Goal: Task Accomplishment & Management: Complete application form

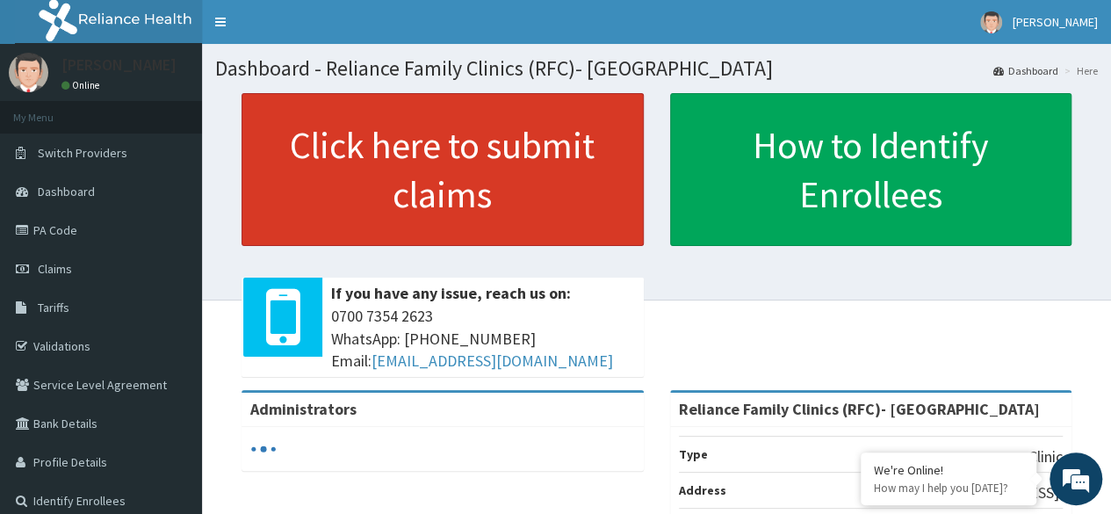
click at [463, 158] on link "Click here to submit claims" at bounding box center [442, 169] width 402 height 153
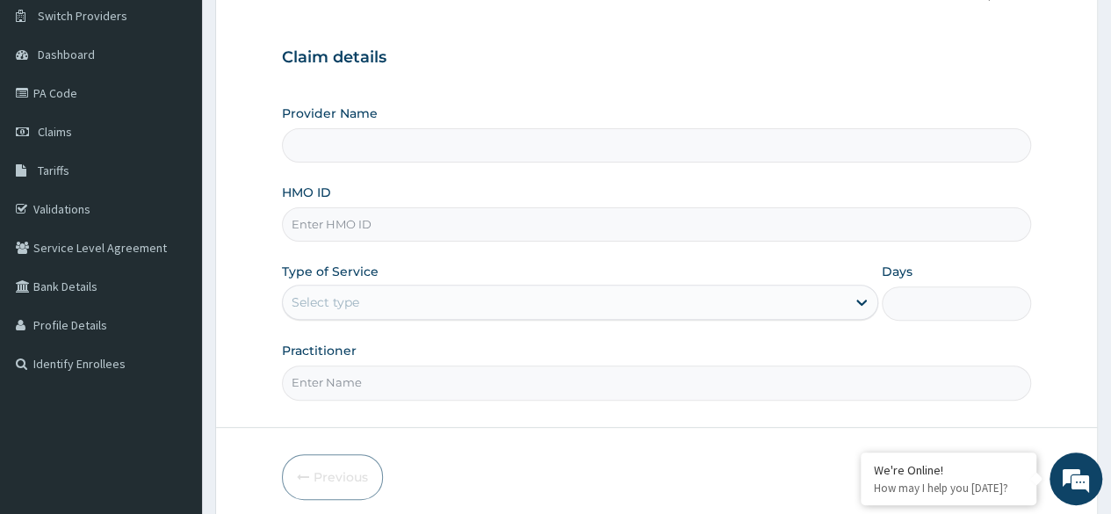
scroll to position [139, 0]
type input "Reliance Family Clinics (RFC)- [GEOGRAPHIC_DATA]"
click at [660, 217] on input "HMO ID" at bounding box center [656, 222] width 749 height 34
paste input "WTW/10005/B"
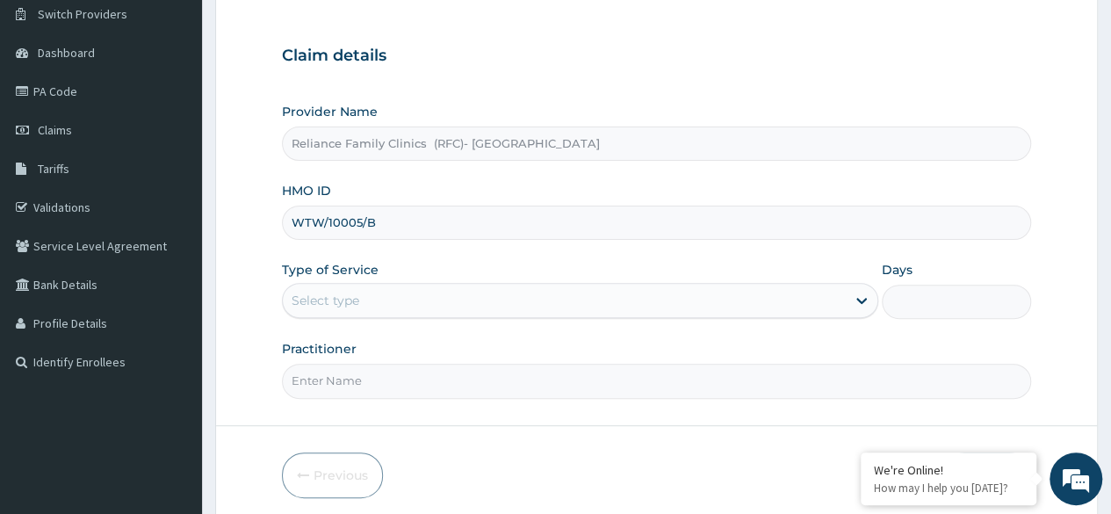
type input "WTW/10005/B"
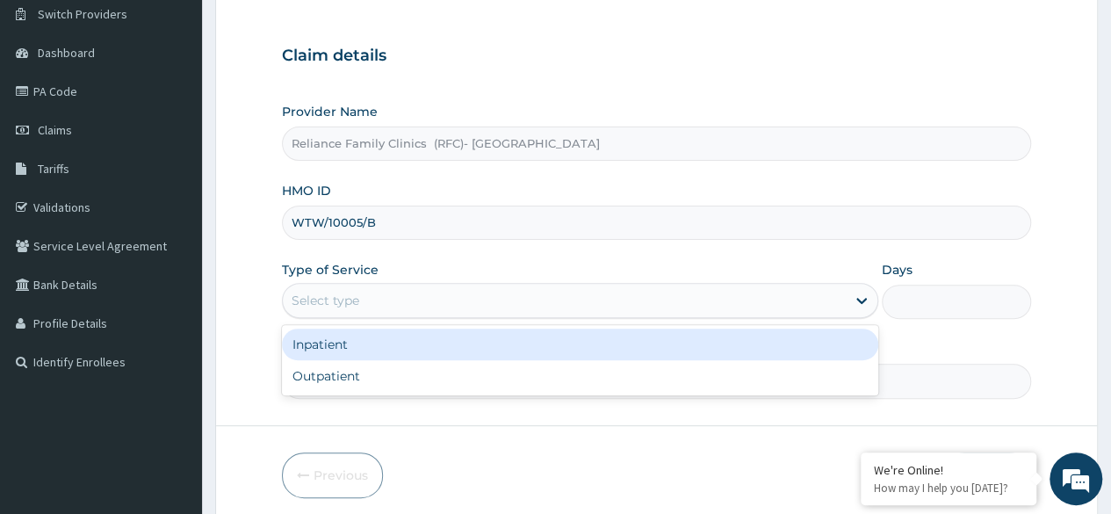
click at [602, 386] on div "Outpatient" at bounding box center [580, 376] width 596 height 32
type input "1"
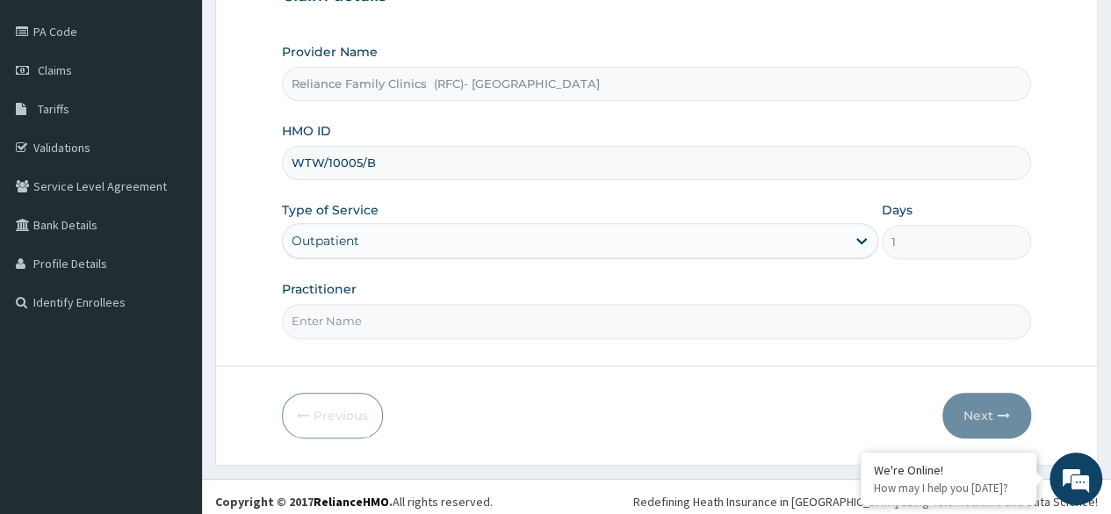
scroll to position [204, 0]
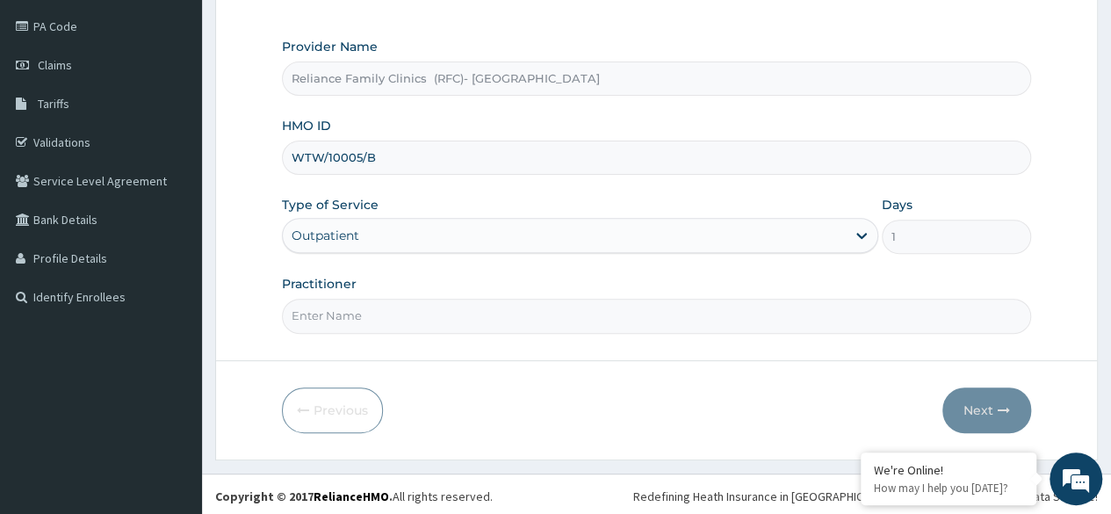
click at [636, 320] on input "Practitioner" at bounding box center [656, 316] width 749 height 34
click at [1063, 249] on form "Step 1 of 2 Claim details Provider Name Reliance Family Clinics (RFC)- Ejigbo H…" at bounding box center [656, 174] width 883 height 570
click at [634, 319] on input "Practitioner" at bounding box center [656, 316] width 749 height 34
type input "Locum"
click at [982, 400] on button "Next" at bounding box center [986, 410] width 89 height 46
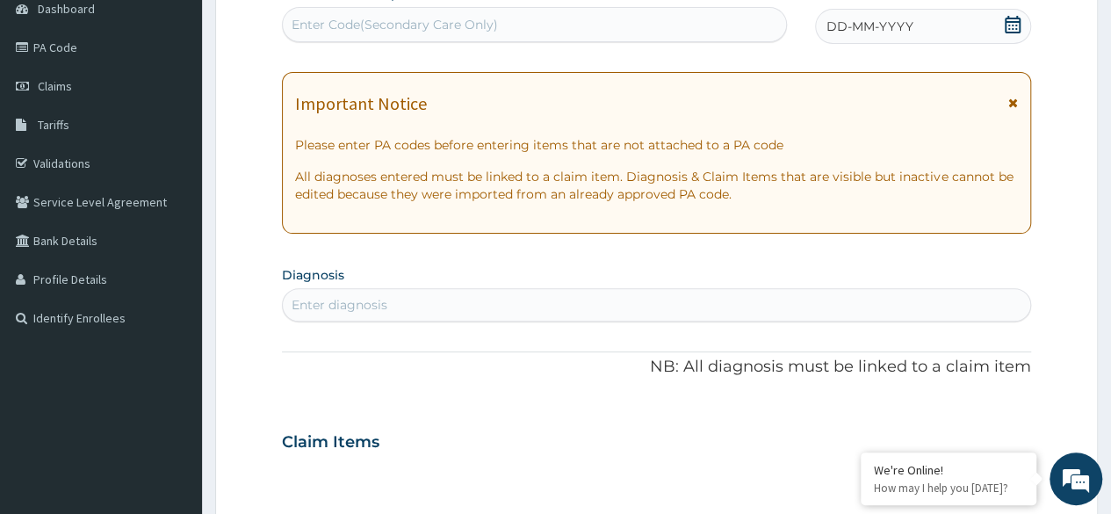
scroll to position [182, 0]
click at [1015, 28] on icon at bounding box center [1013, 26] width 18 height 18
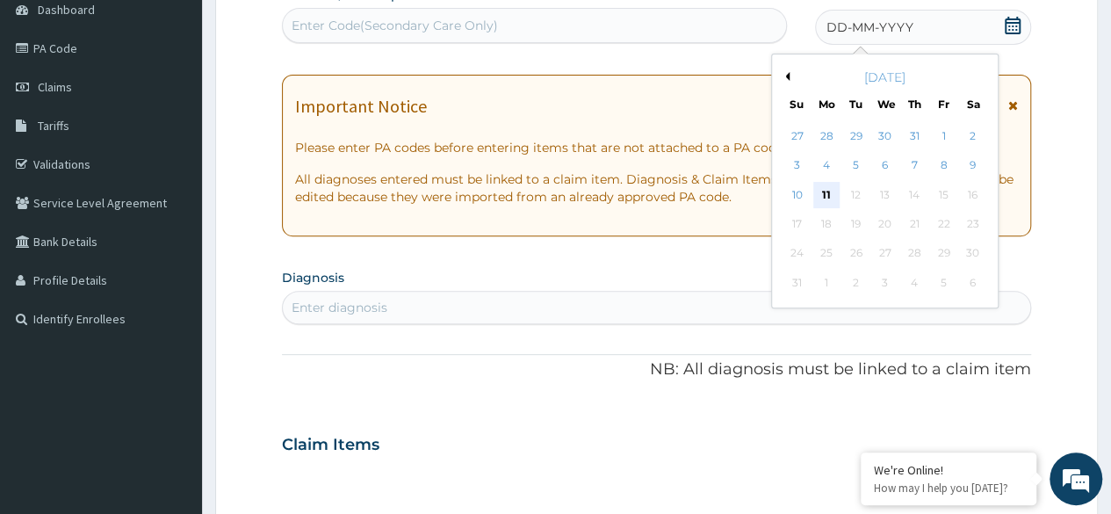
click at [825, 202] on div "11" at bounding box center [826, 195] width 26 height 26
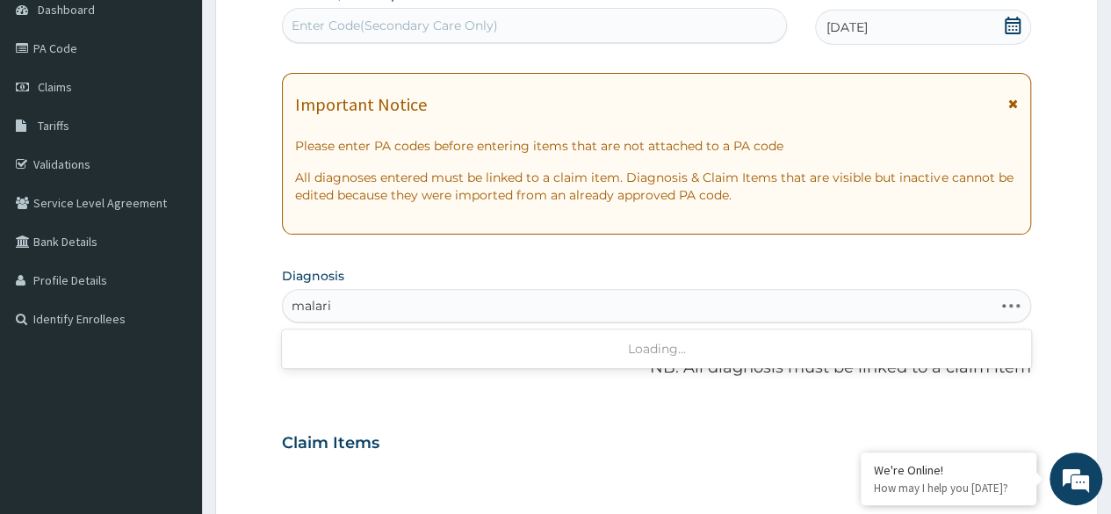
type input "malaria"
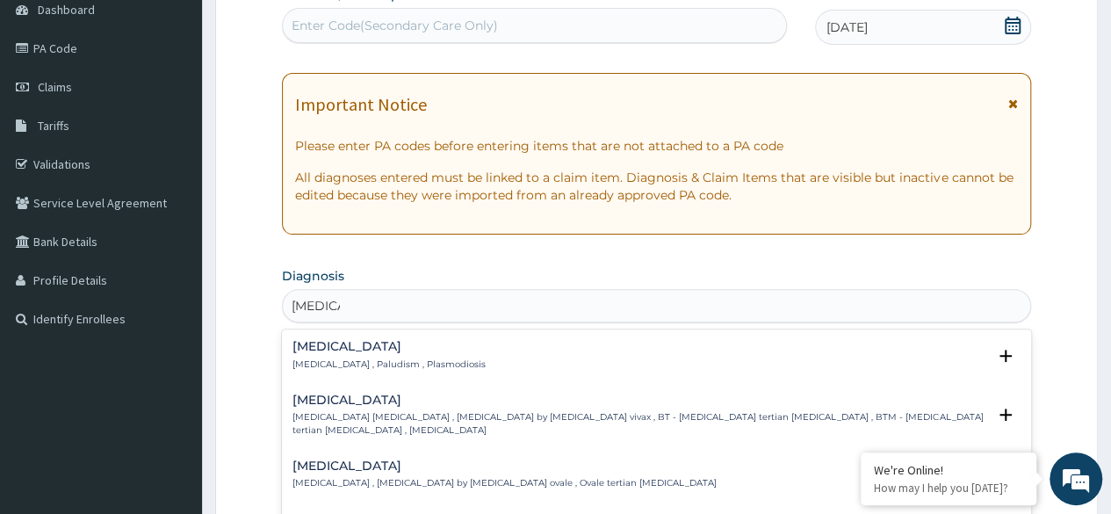
click at [478, 365] on div "Malaria Malaria , Paludism , Plasmodiosis" at bounding box center [656, 355] width 728 height 31
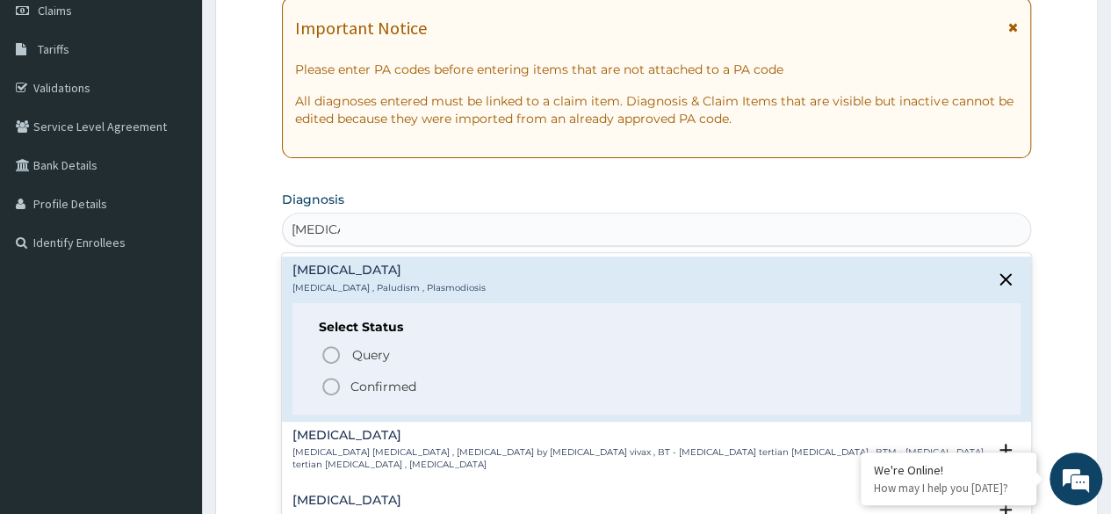
scroll to position [290, 0]
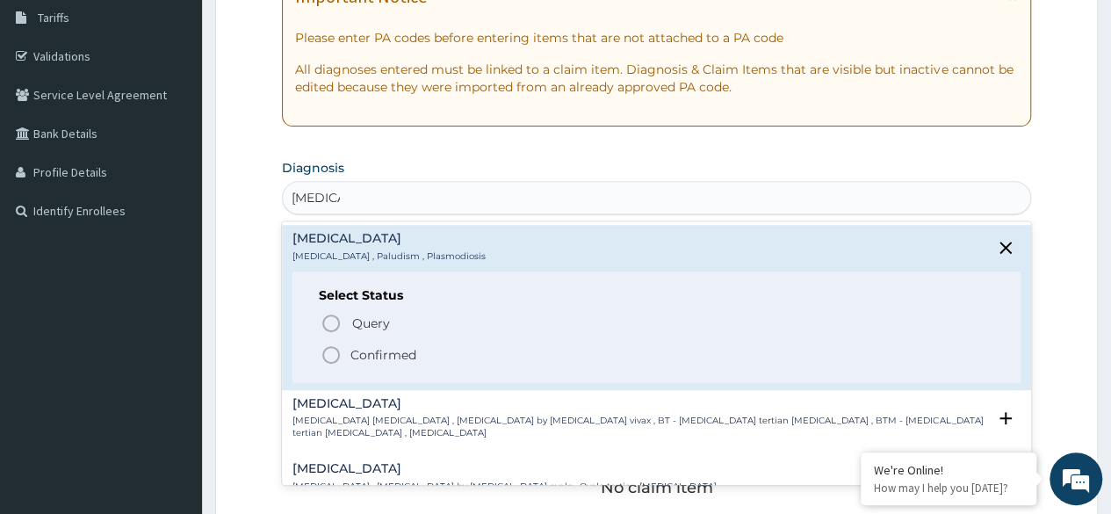
click at [405, 362] on span "Confirmed" at bounding box center [658, 354] width 674 height 21
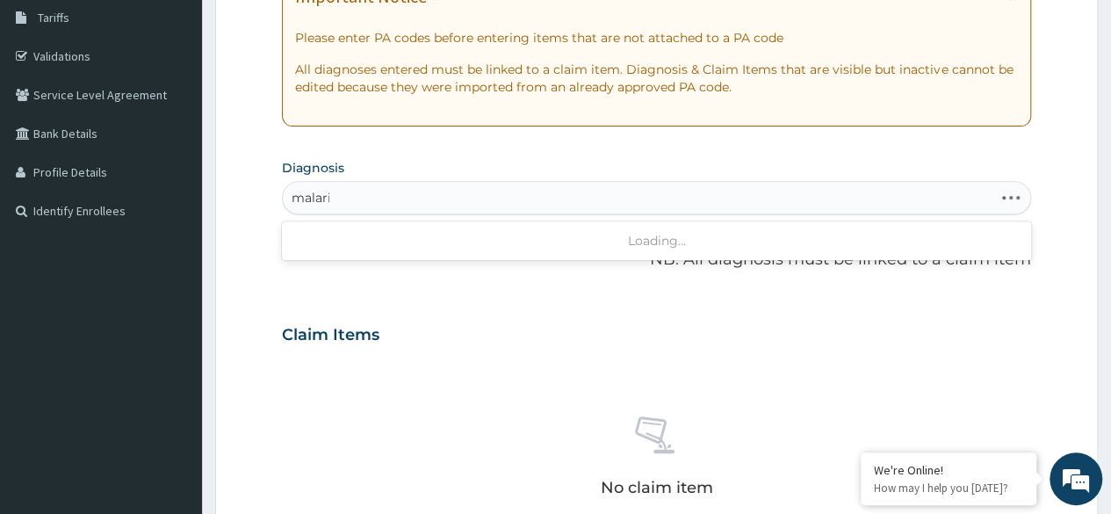
type input "malaria"
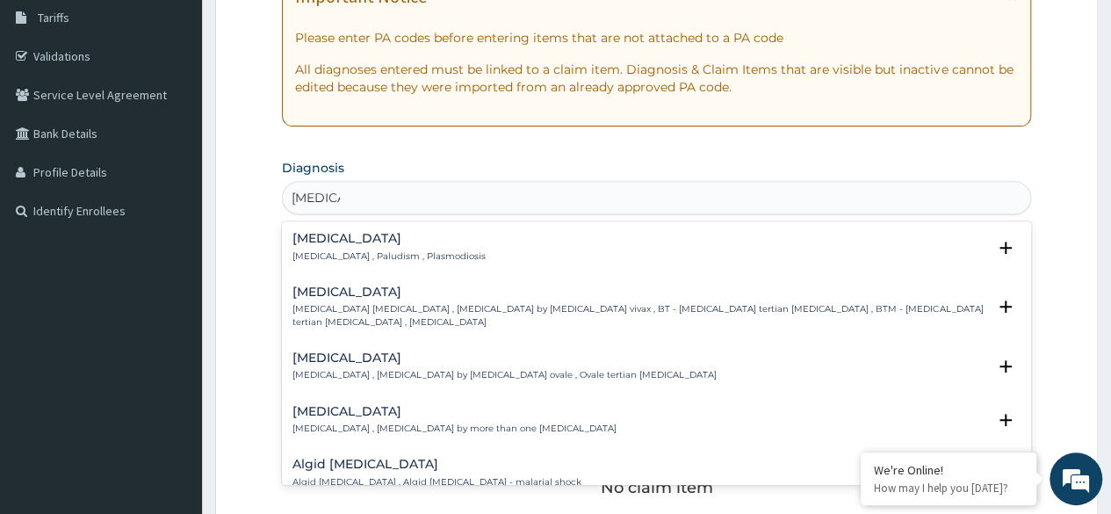
click at [442, 256] on div "Malaria Malaria , Paludism , Plasmodiosis" at bounding box center [656, 247] width 728 height 31
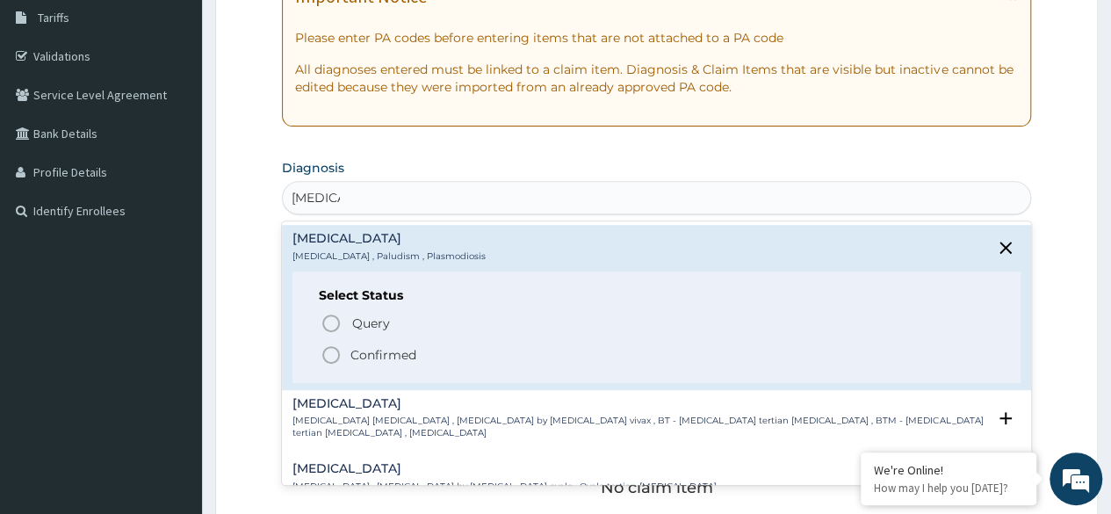
click at [410, 325] on p "Query Query covers suspected (?), Keep in view (kiv), Ruled out (r/o)" at bounding box center [547, 323] width 395 height 24
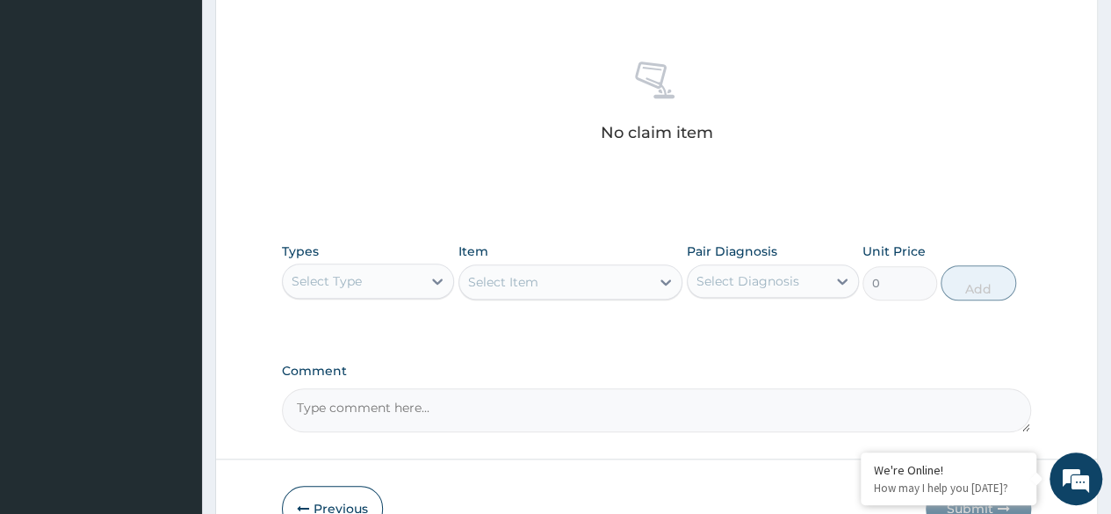
scroll to position [749, 0]
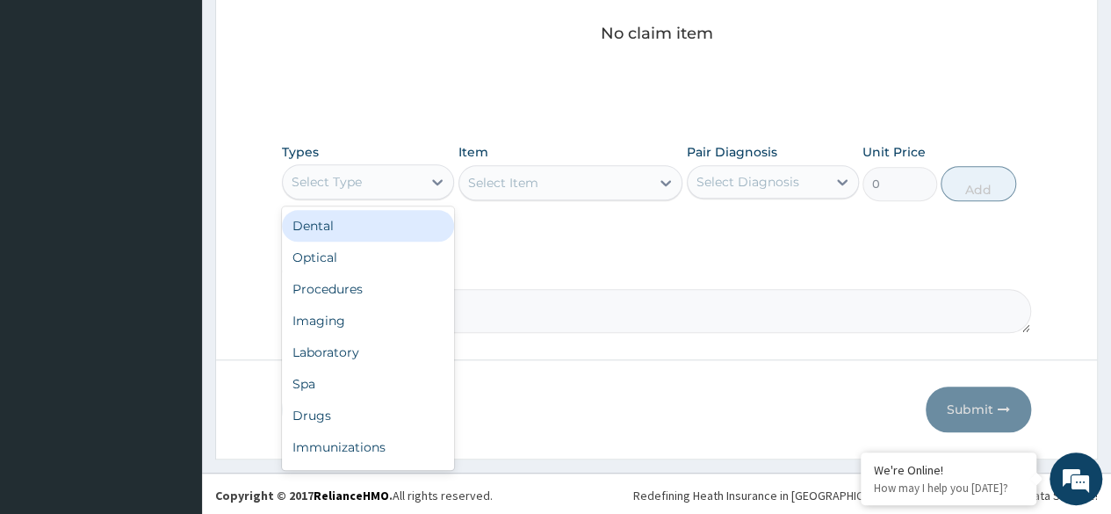
click at [384, 292] on div "Procedures" at bounding box center [368, 289] width 172 height 32
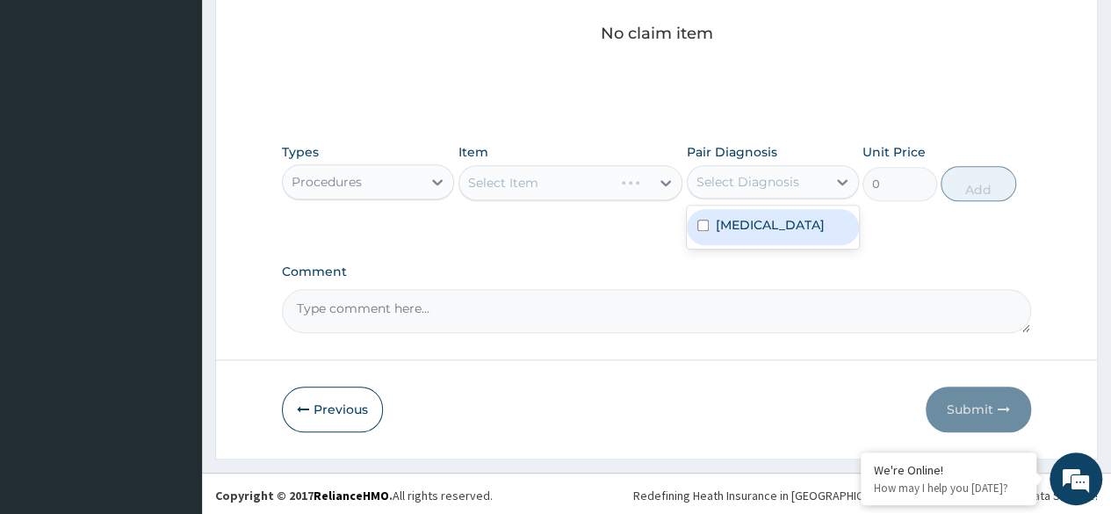
click at [790, 234] on div "Malaria" at bounding box center [773, 227] width 172 height 36
checkbox input "true"
click at [615, 186] on div "Select Item" at bounding box center [570, 182] width 225 height 35
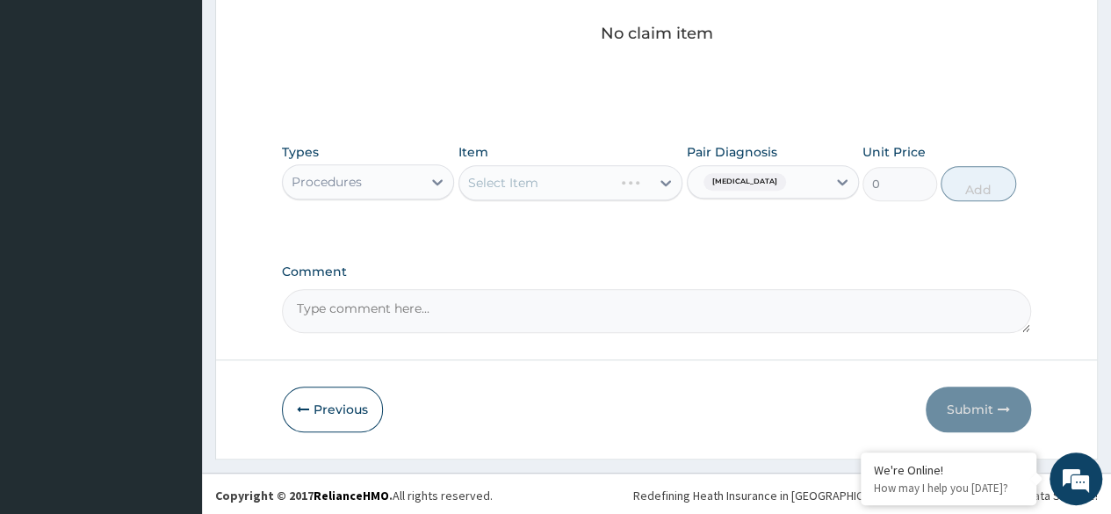
click at [597, 180] on div "Select Item" at bounding box center [570, 182] width 225 height 35
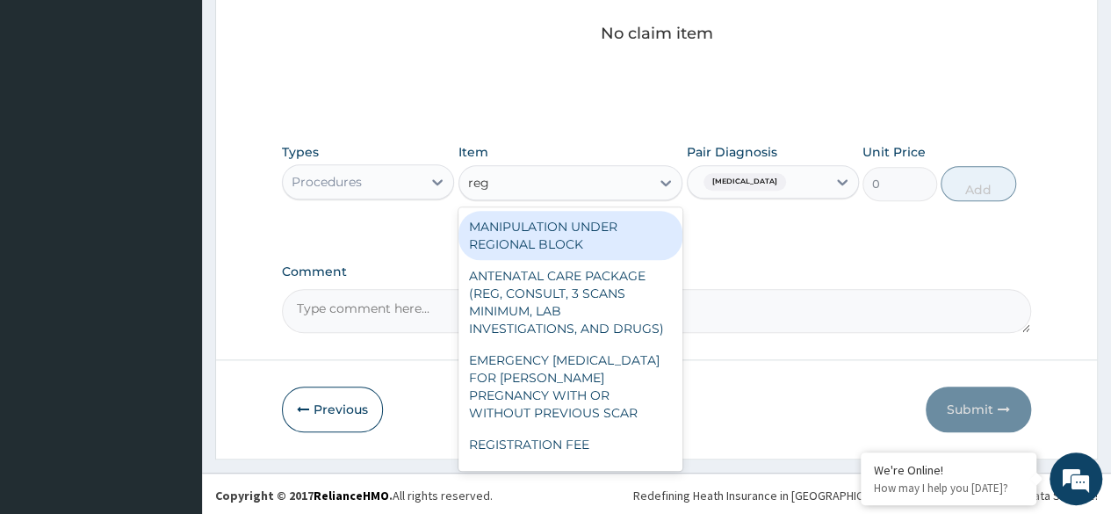
type input "regi"
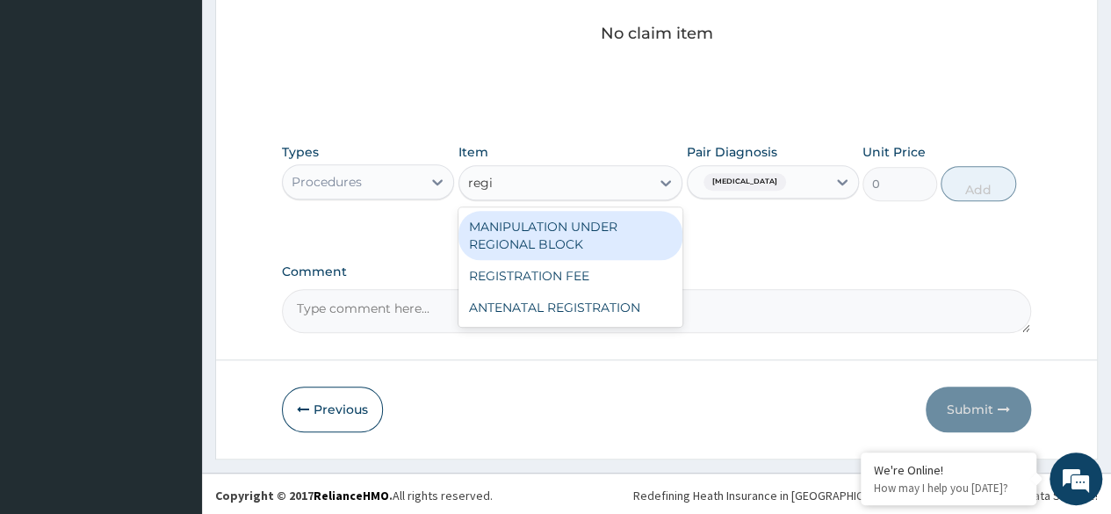
click at [606, 279] on div "REGISTRATION FEE" at bounding box center [570, 276] width 225 height 32
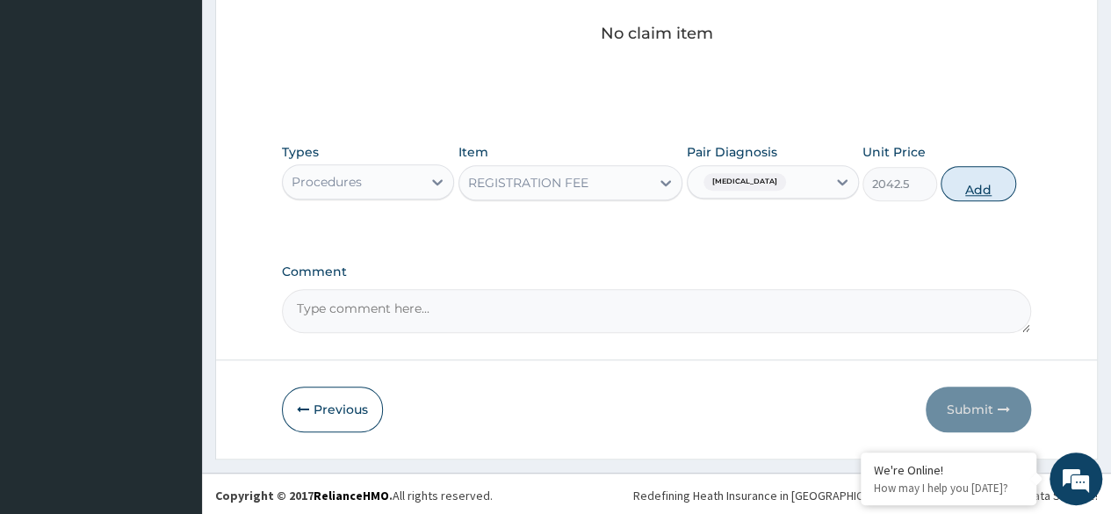
click at [976, 190] on button "Add" at bounding box center [977, 183] width 75 height 35
type input "0"
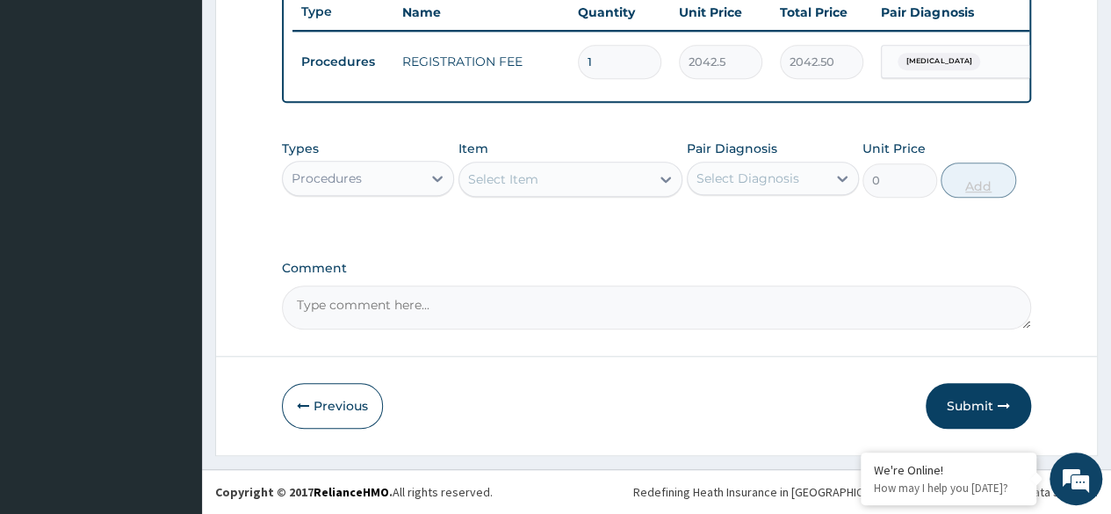
scroll to position [680, 0]
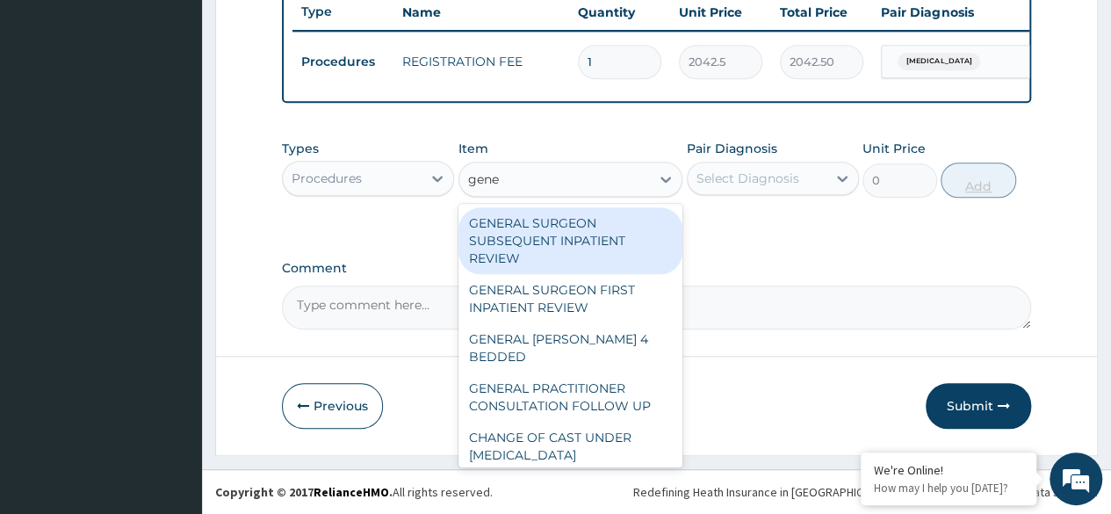
type input "gener"
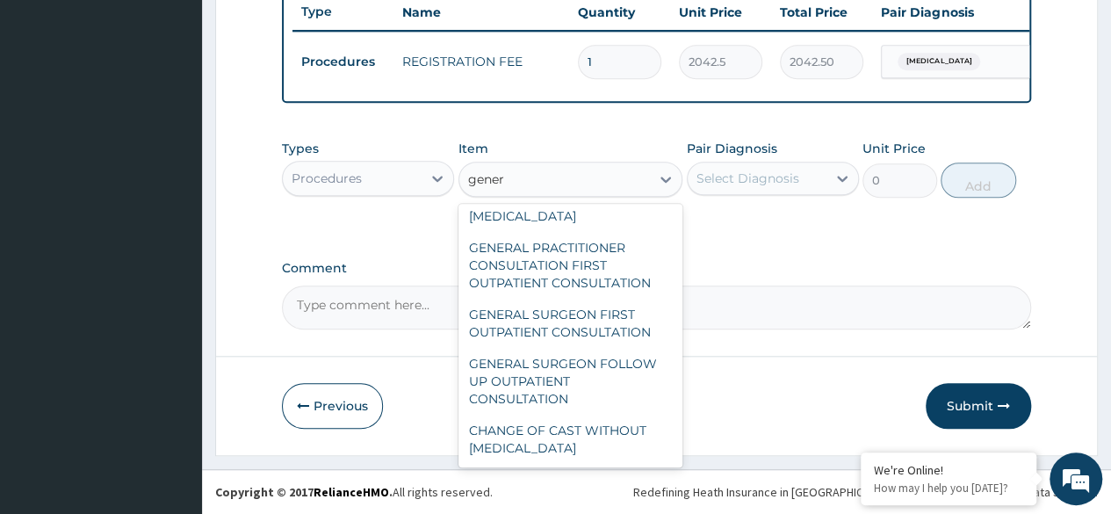
click at [619, 266] on div "GENERAL PRACTITIONER CONSULTATION FIRST OUTPATIENT CONSULTATION" at bounding box center [570, 265] width 225 height 67
type input "3370.125"
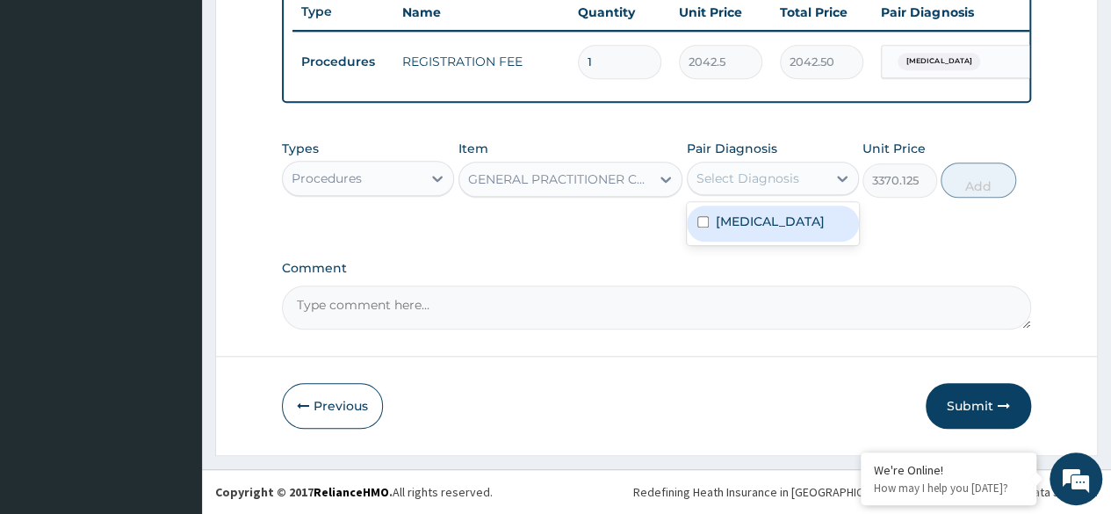
click at [795, 235] on div "Malaria" at bounding box center [773, 223] width 172 height 36
checkbox input "true"
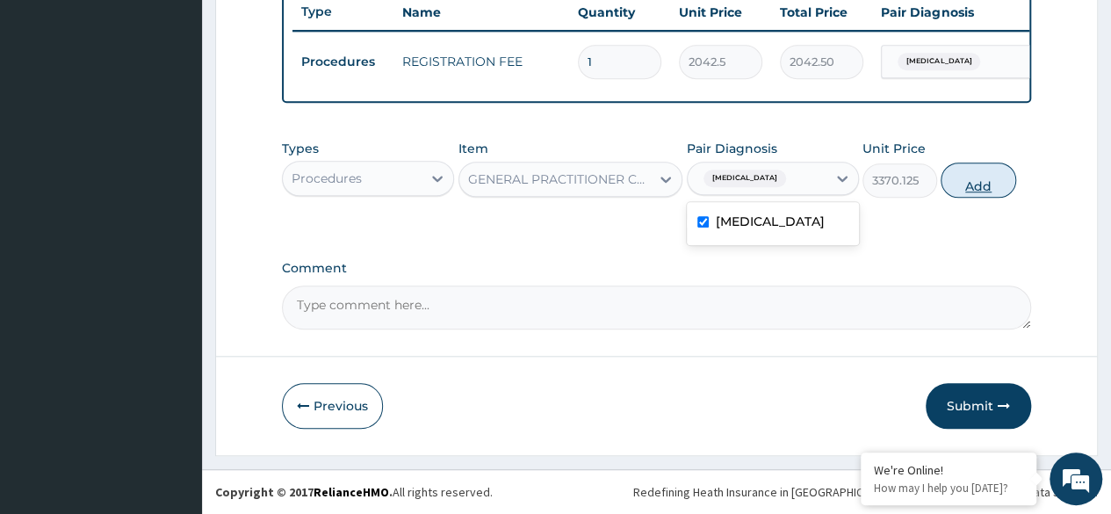
click at [987, 184] on button "Add" at bounding box center [977, 179] width 75 height 35
type input "0"
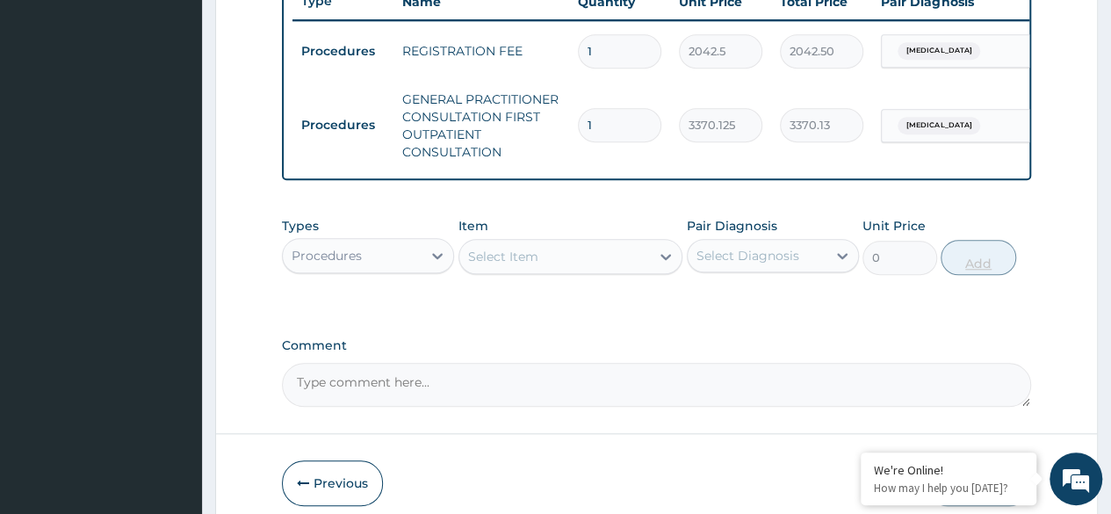
scroll to position [767, 0]
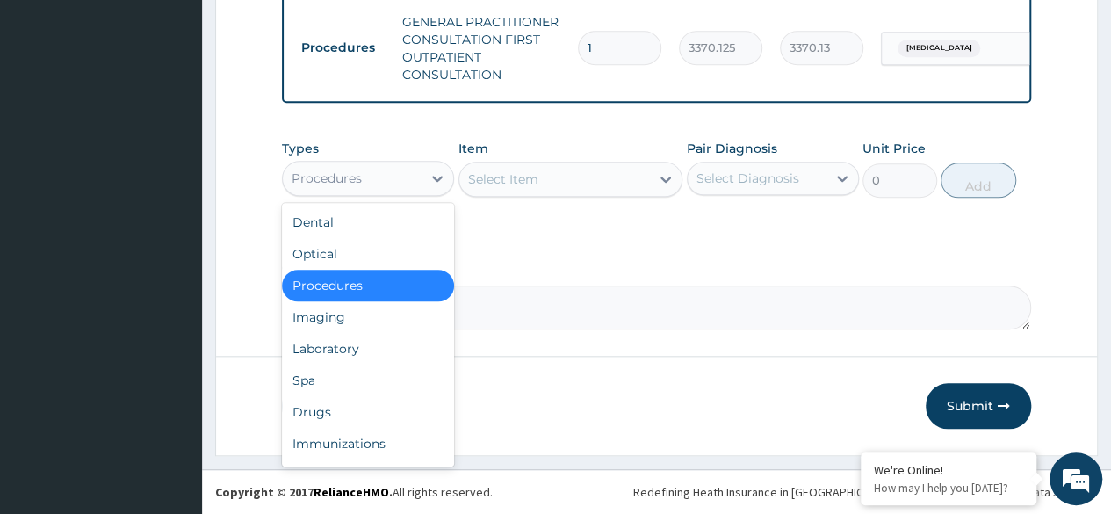
click at [377, 342] on div "Laboratory" at bounding box center [368, 349] width 172 height 32
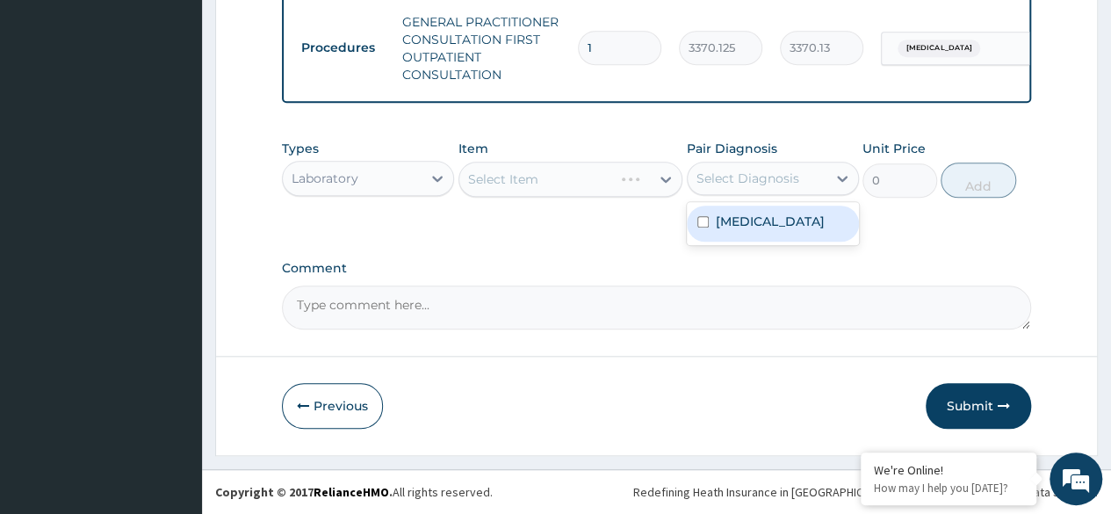
click at [806, 230] on div "Malaria" at bounding box center [773, 223] width 172 height 36
checkbox input "true"
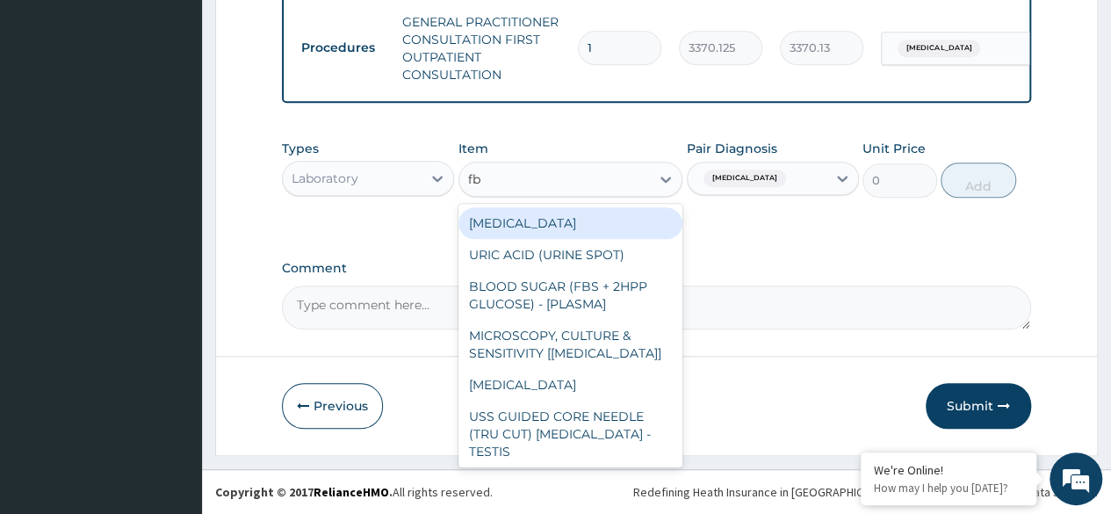
type input "fbc"
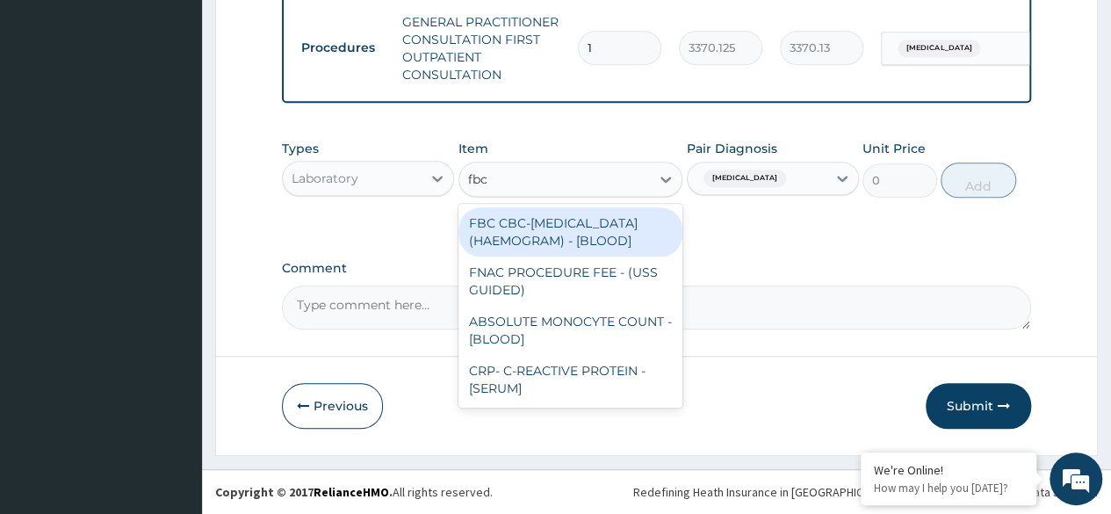
click at [622, 248] on div "FBC CBC-COMPLETE BLOOD COUNT (HAEMOGRAM) - [BLOOD]" at bounding box center [570, 231] width 225 height 49
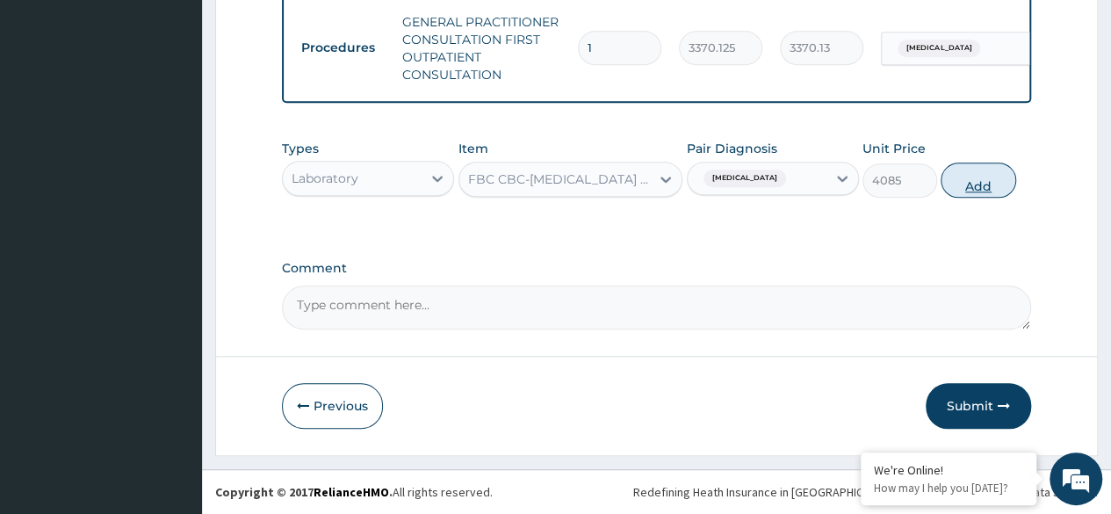
click at [973, 188] on button "Add" at bounding box center [977, 179] width 75 height 35
type input "0"
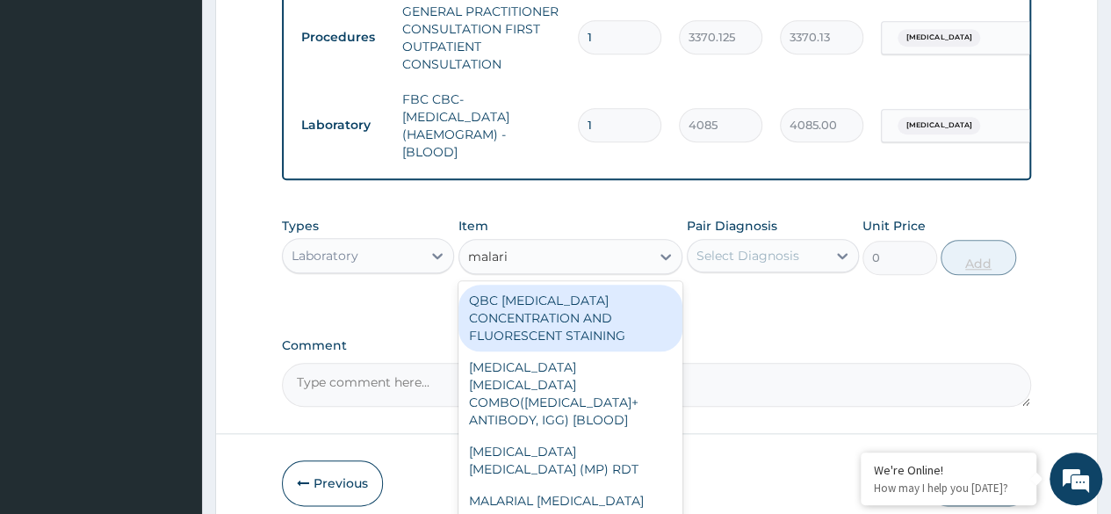
type input "malaria"
click at [643, 455] on div "MALARIA PARASITE (MP) RDT" at bounding box center [570, 460] width 225 height 49
type input "1531.875"
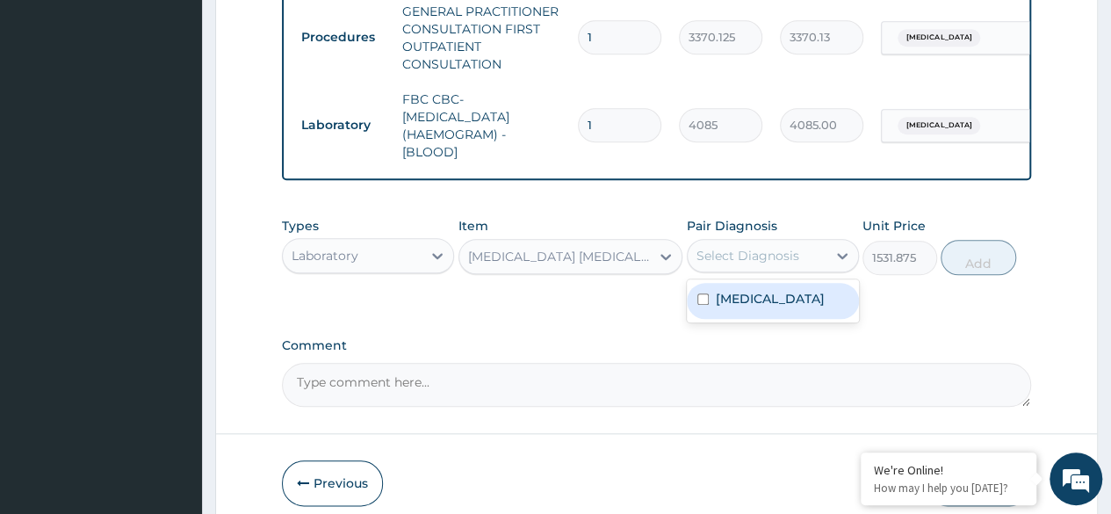
click at [817, 319] on div "Malaria" at bounding box center [773, 301] width 172 height 36
checkbox input "true"
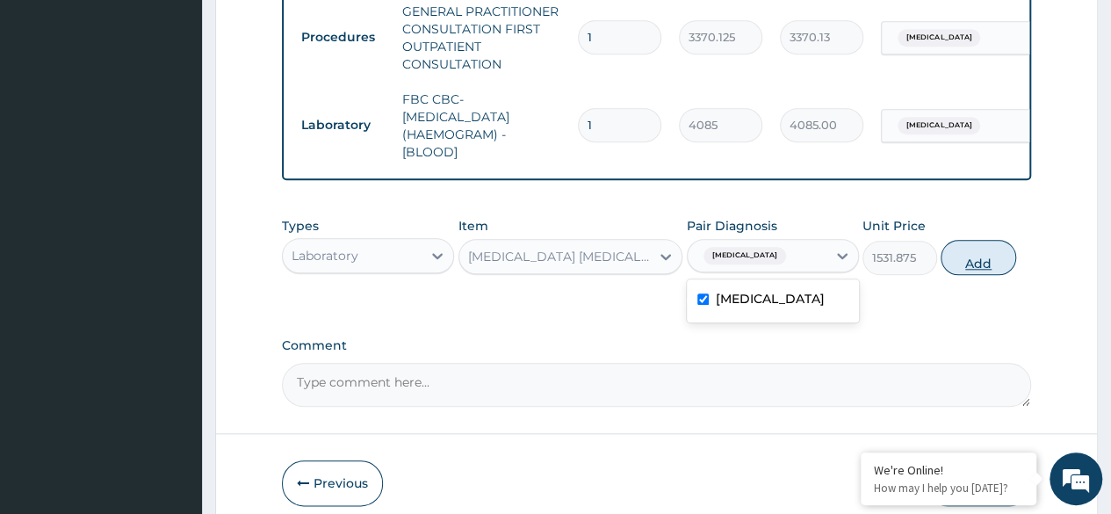
click at [980, 274] on button "Add" at bounding box center [977, 257] width 75 height 35
type input "0"
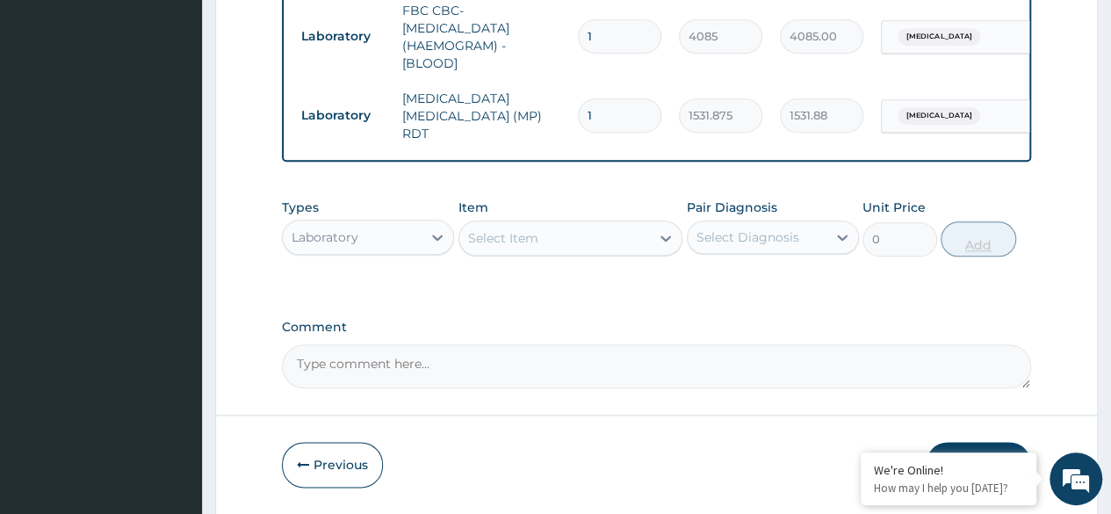
scroll to position [916, 0]
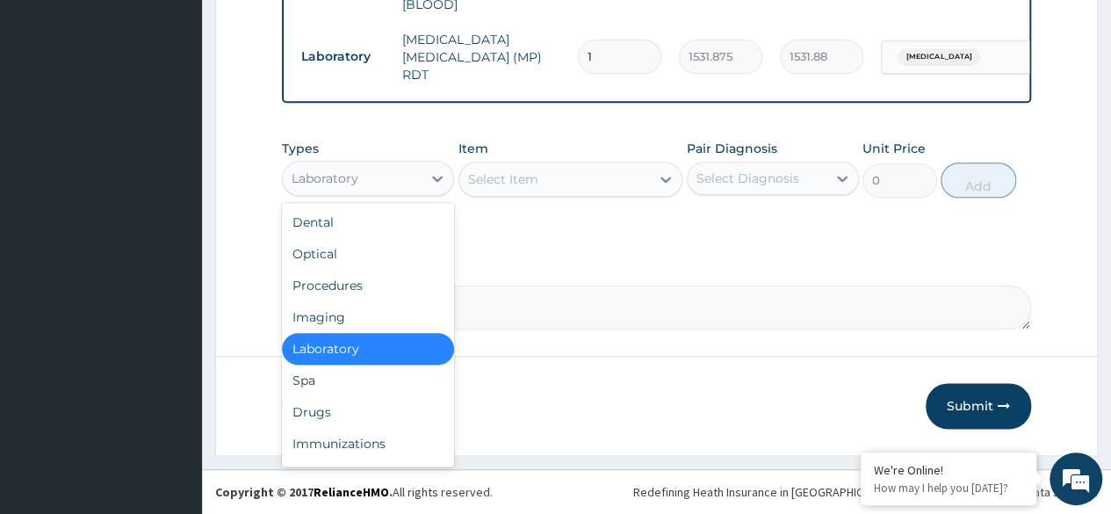
click at [372, 414] on div "Drugs" at bounding box center [368, 412] width 172 height 32
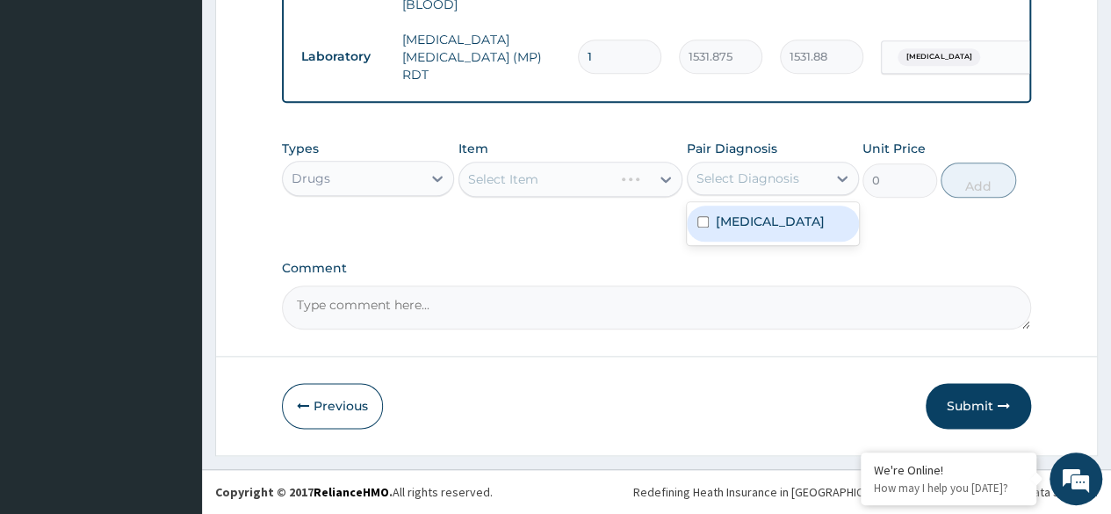
click at [801, 234] on div "Malaria" at bounding box center [773, 223] width 172 height 36
checkbox input "true"
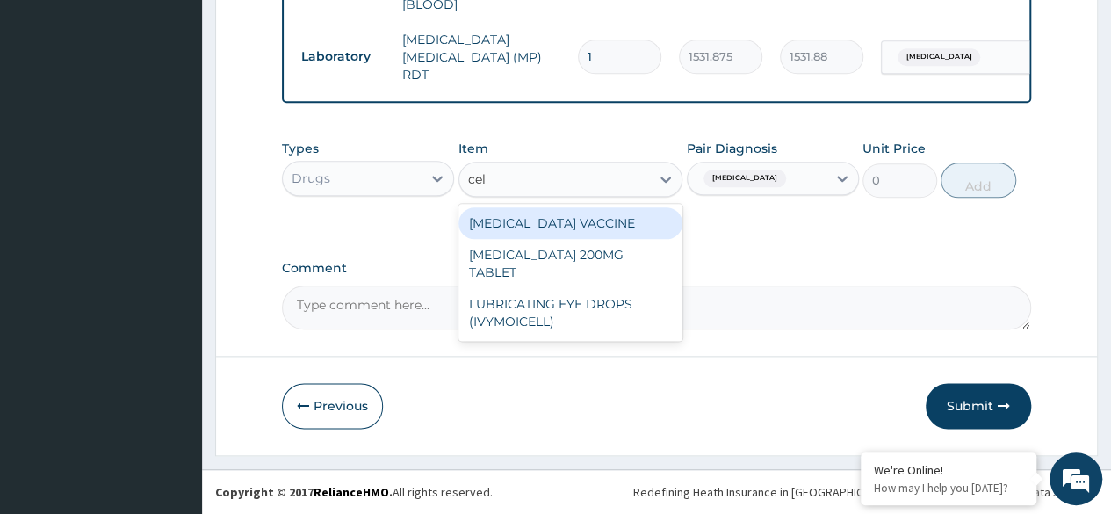
type input "cele"
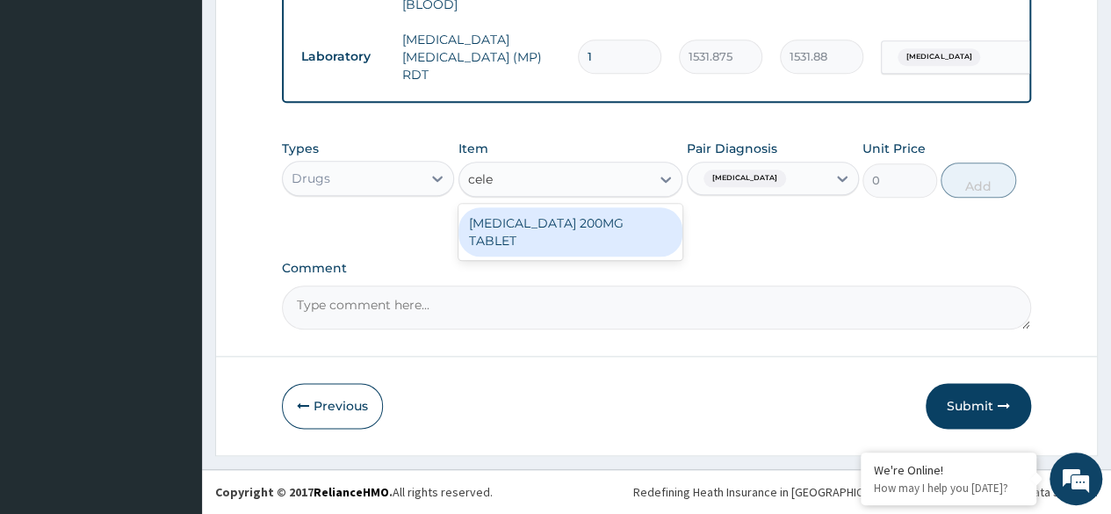
click at [627, 231] on div "CELECOXIB 200MG TABLET" at bounding box center [570, 231] width 225 height 49
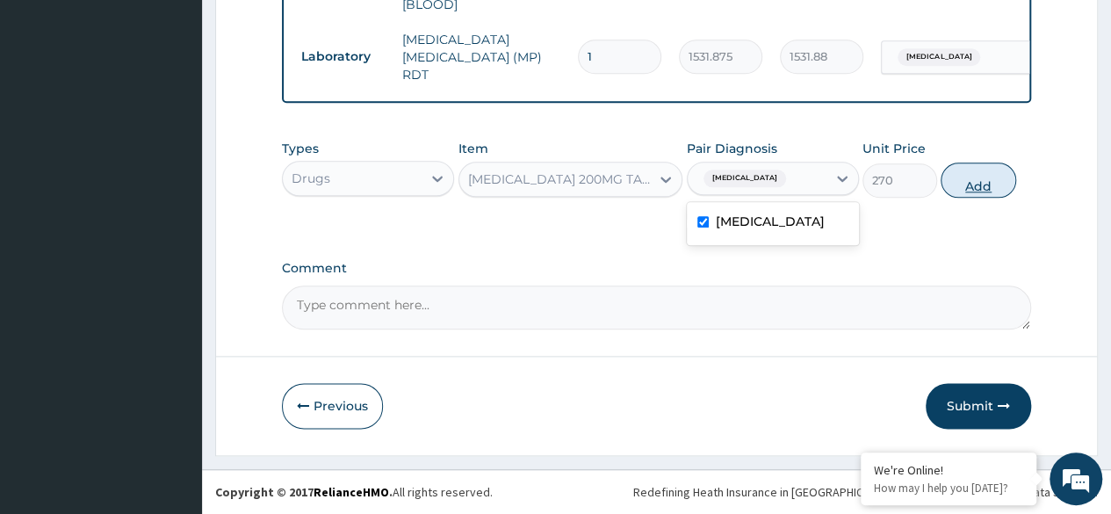
click at [989, 185] on button "Add" at bounding box center [977, 179] width 75 height 35
type input "0"
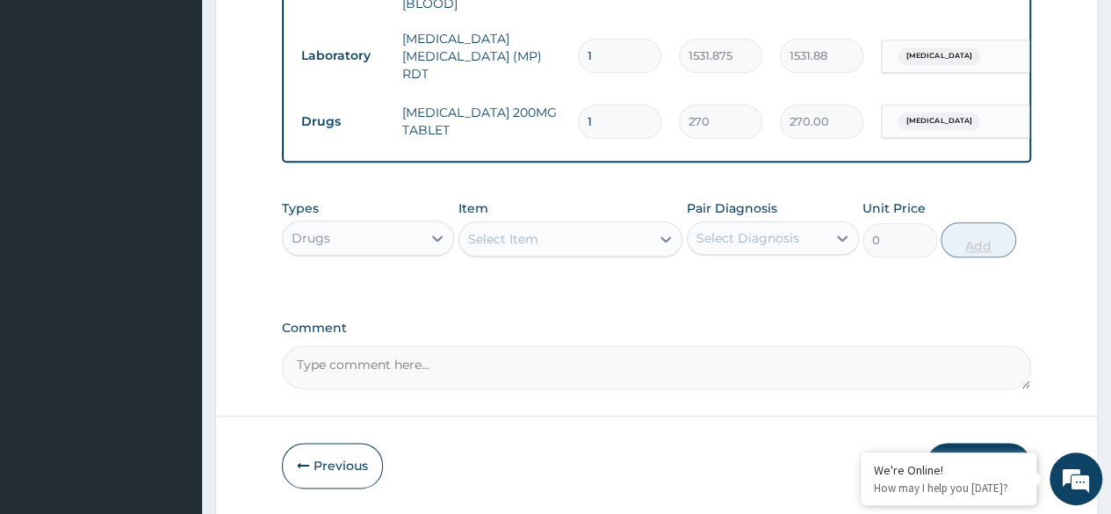
type input "10"
type input "2700.00"
type input "10"
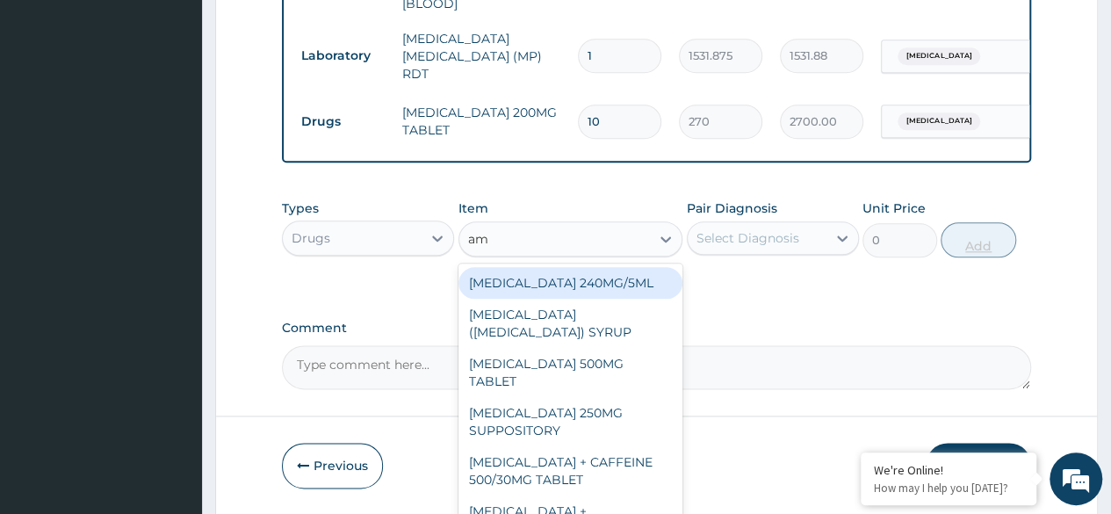
type input "am"
type input "aml"
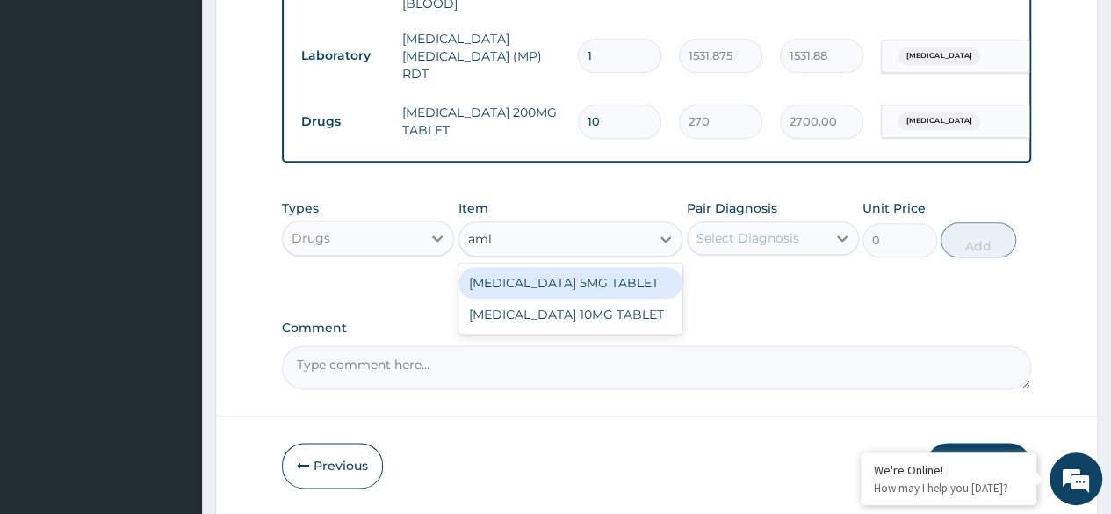
click at [648, 285] on div "AMLODIPINE 5MG TABLET" at bounding box center [570, 283] width 225 height 32
type input "80"
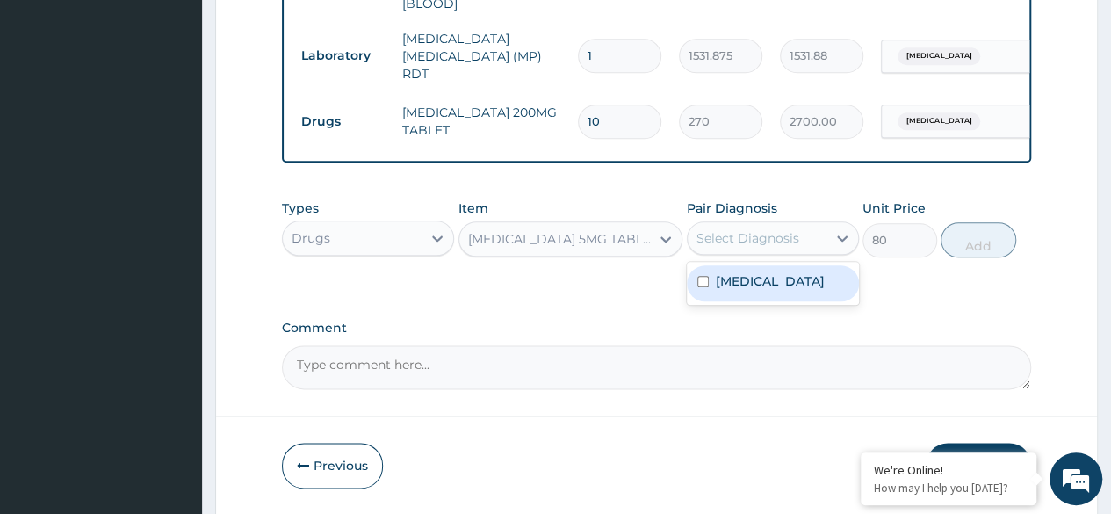
click at [799, 295] on div "Malaria" at bounding box center [773, 283] width 172 height 36
checkbox input "true"
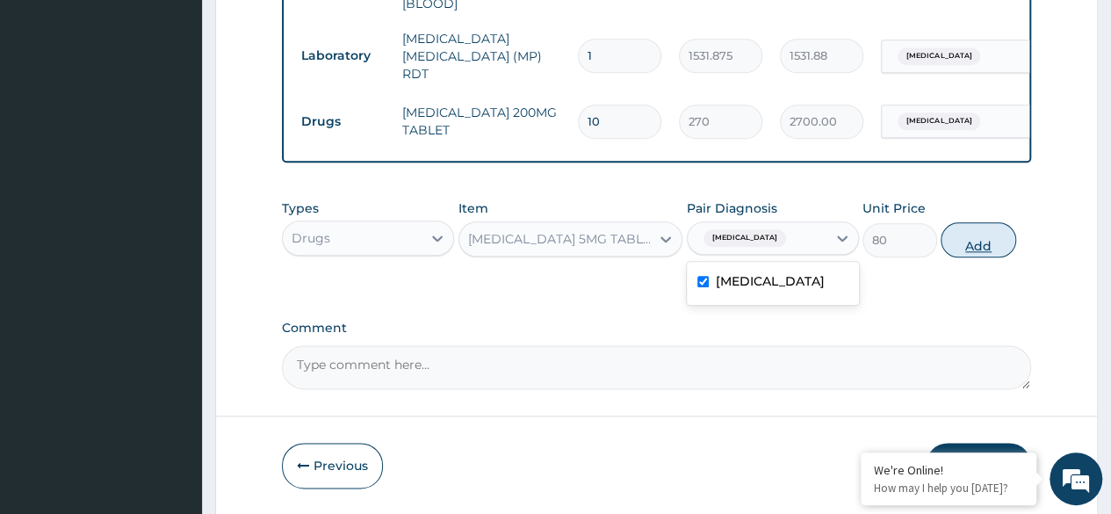
click at [984, 242] on button "Add" at bounding box center [977, 239] width 75 height 35
type input "0"
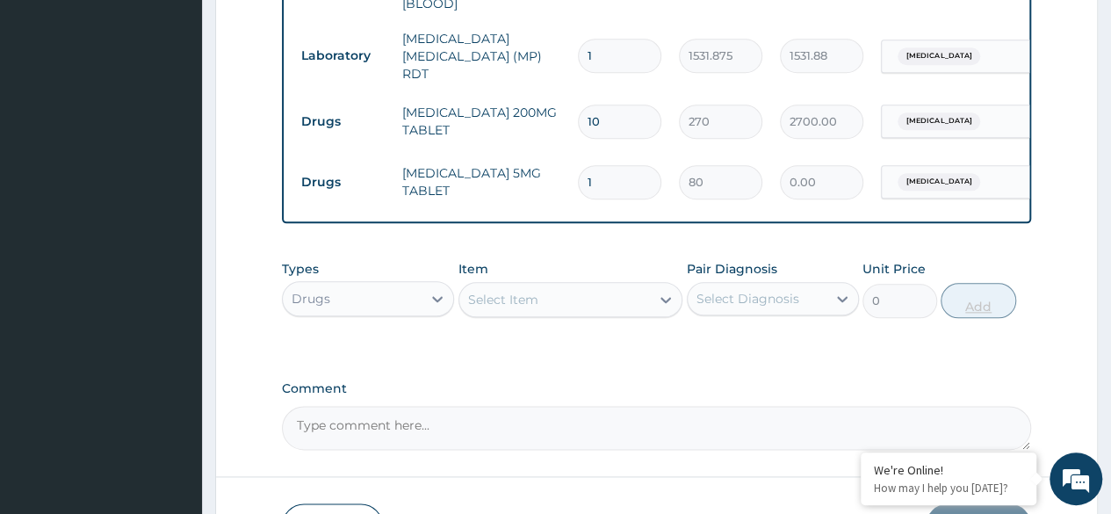
type input "0.00"
type input "3"
type input "240.00"
type input "30"
type input "2400.00"
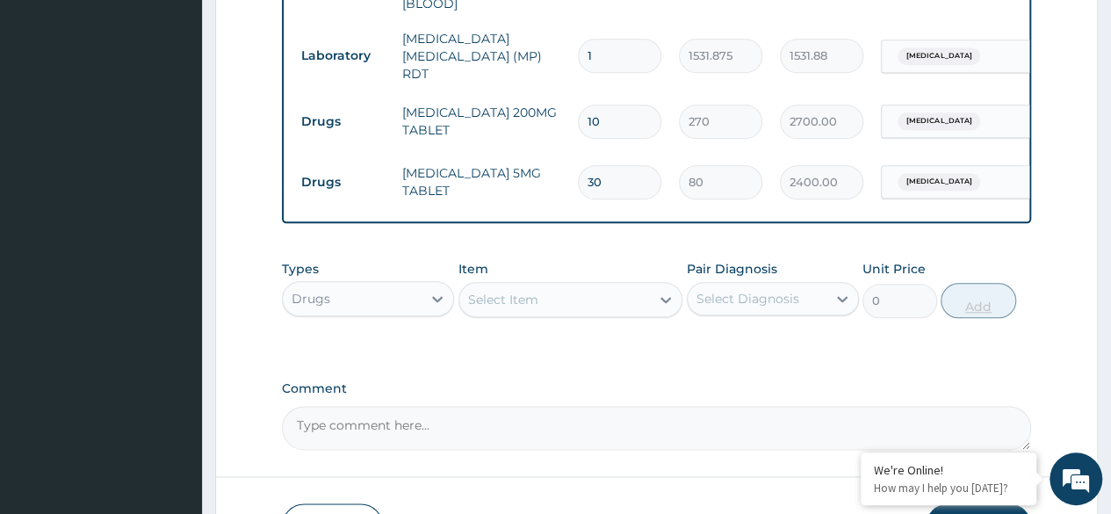
type input "30"
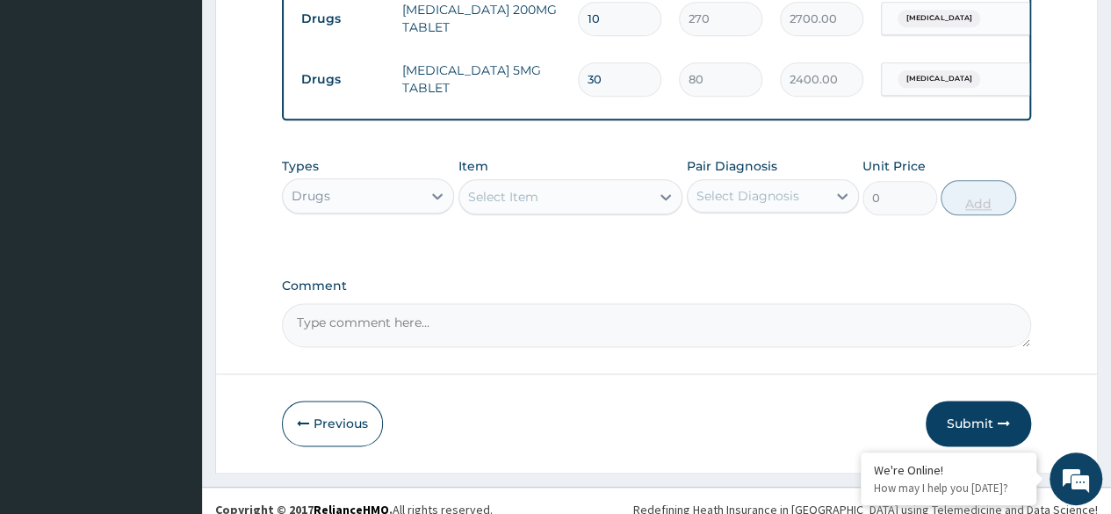
scroll to position [1038, 0]
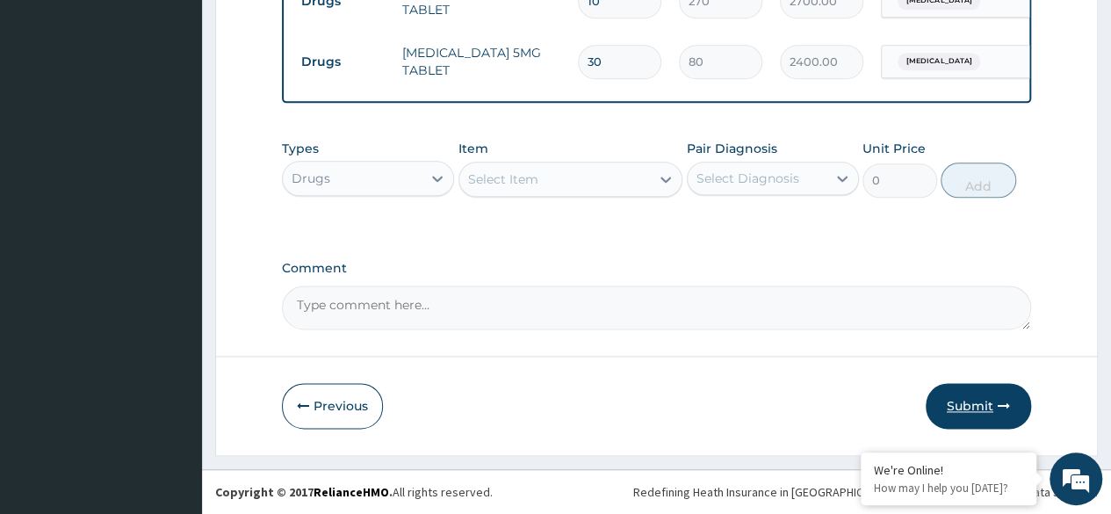
click at [987, 418] on button "Submit" at bounding box center [978, 406] width 105 height 46
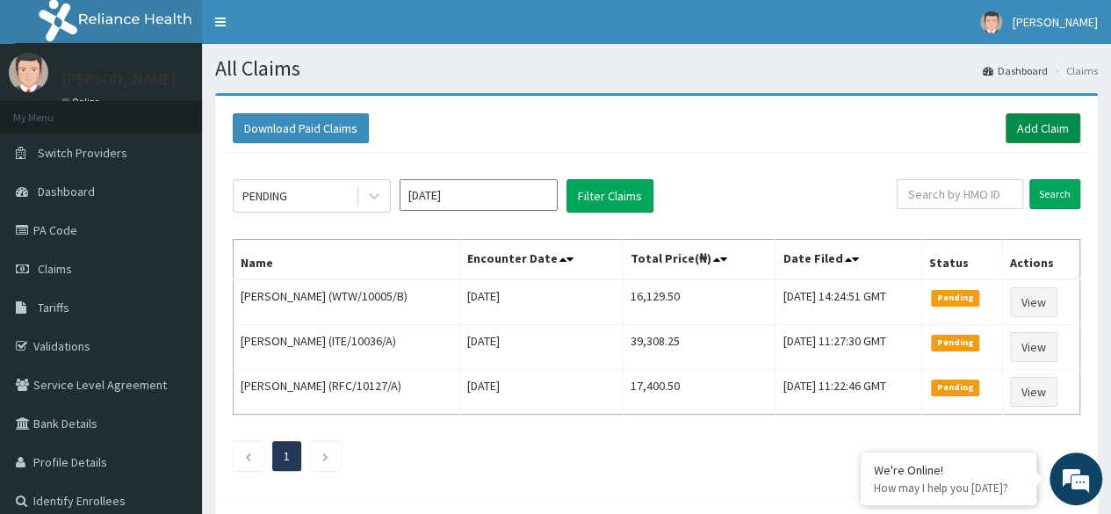
click at [1053, 133] on link "Add Claim" at bounding box center [1042, 128] width 75 height 30
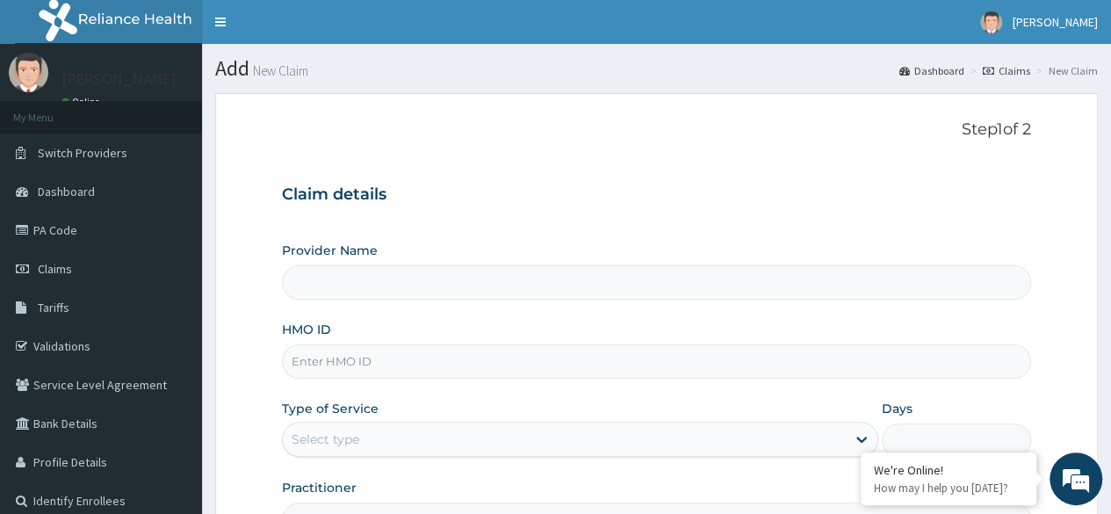
type input "Reliance Family Clinics (RFC)- Ejigbo"
click at [590, 365] on input "HMO ID" at bounding box center [656, 361] width 749 height 34
paste input "RFC/10114/C"
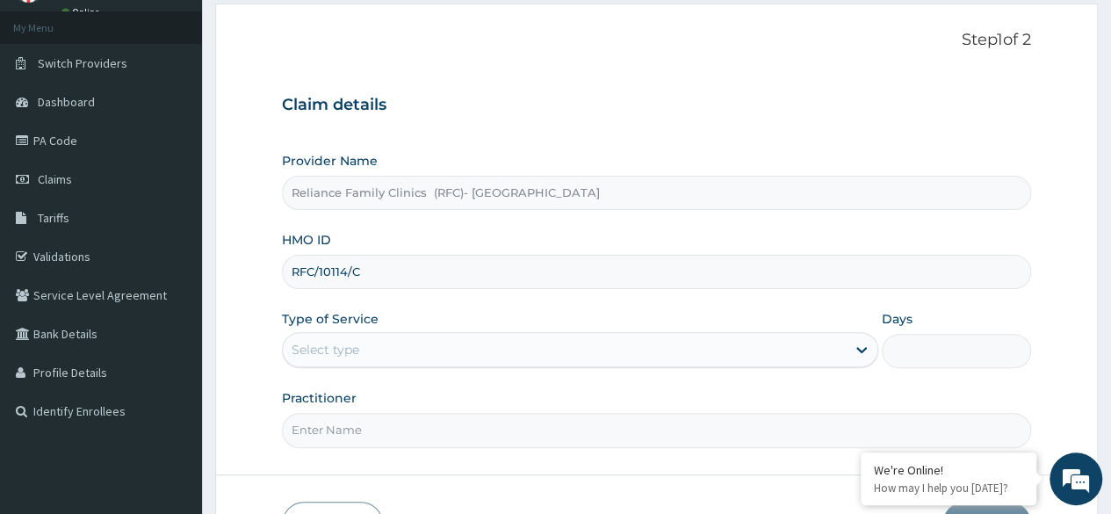
scroll to position [204, 0]
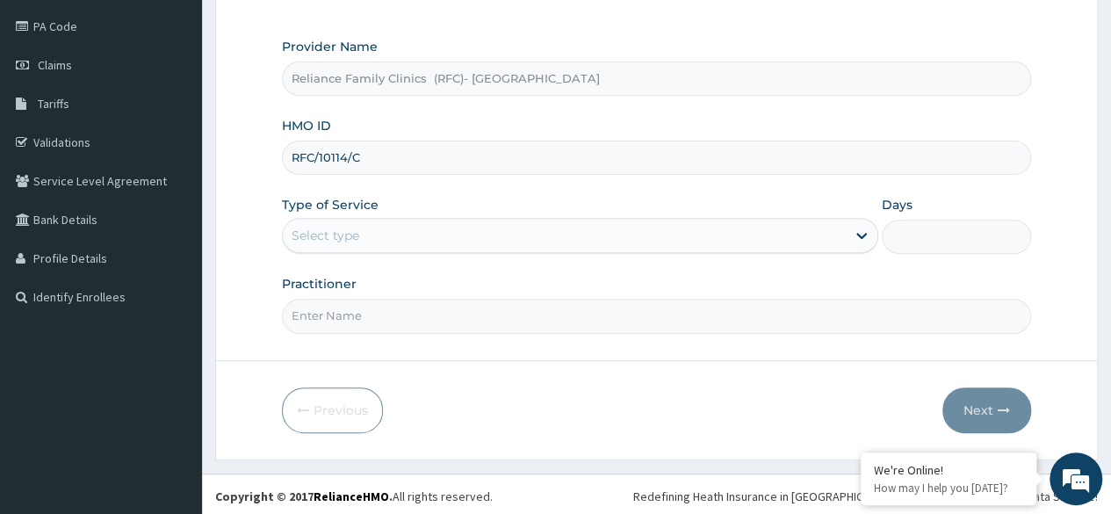
type input "RFC/10114/C"
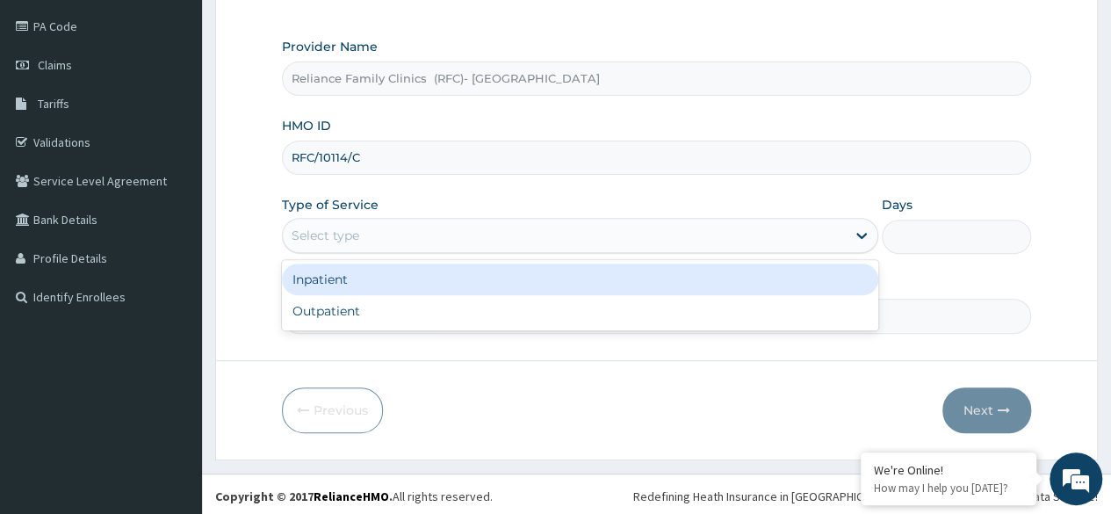
click at [616, 298] on div "Outpatient" at bounding box center [580, 311] width 596 height 32
type input "1"
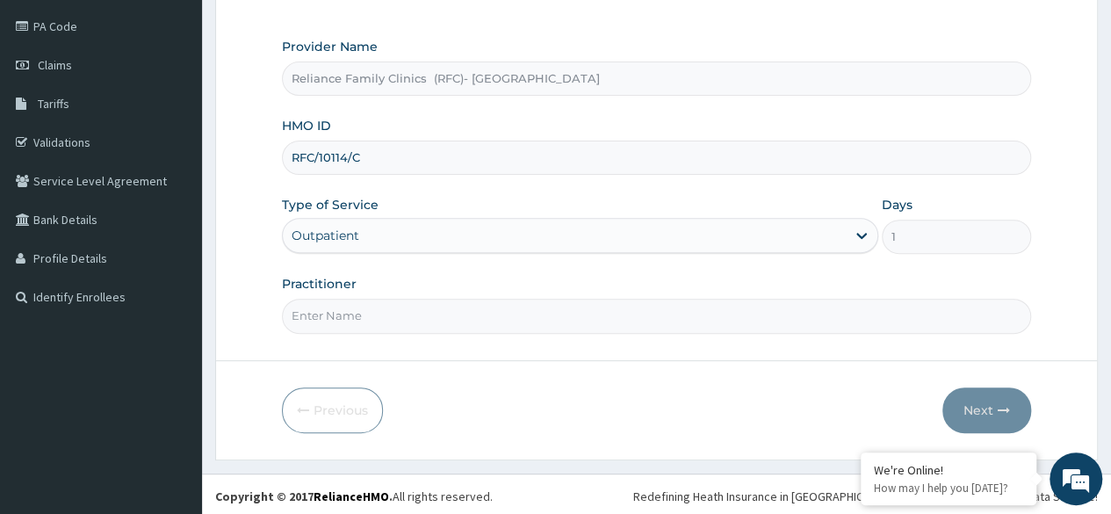
click at [592, 326] on input "Practitioner" at bounding box center [656, 316] width 749 height 34
type input "Locum"
click at [985, 410] on button "Next" at bounding box center [986, 410] width 89 height 46
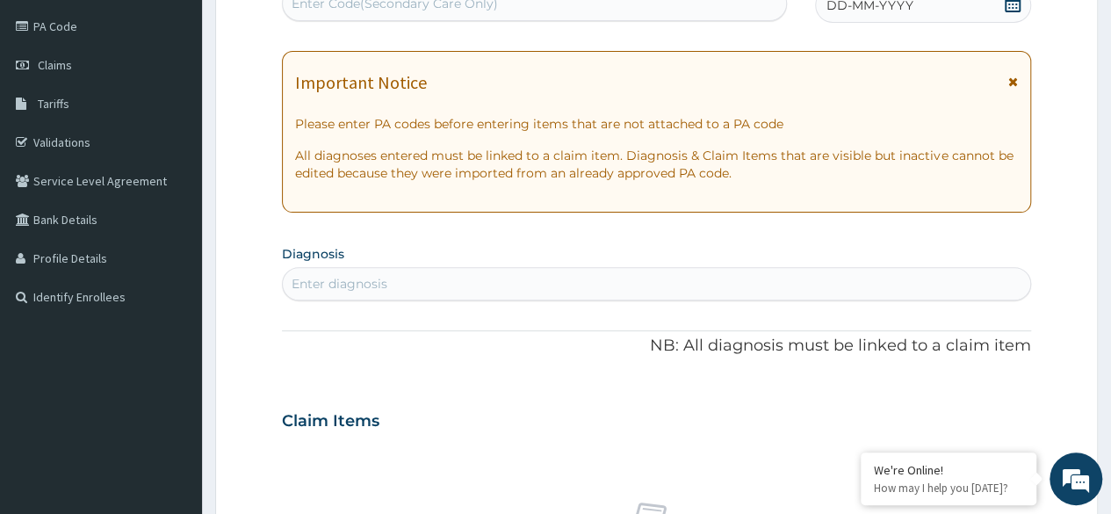
click at [1017, 14] on span at bounding box center [1013, 6] width 18 height 22
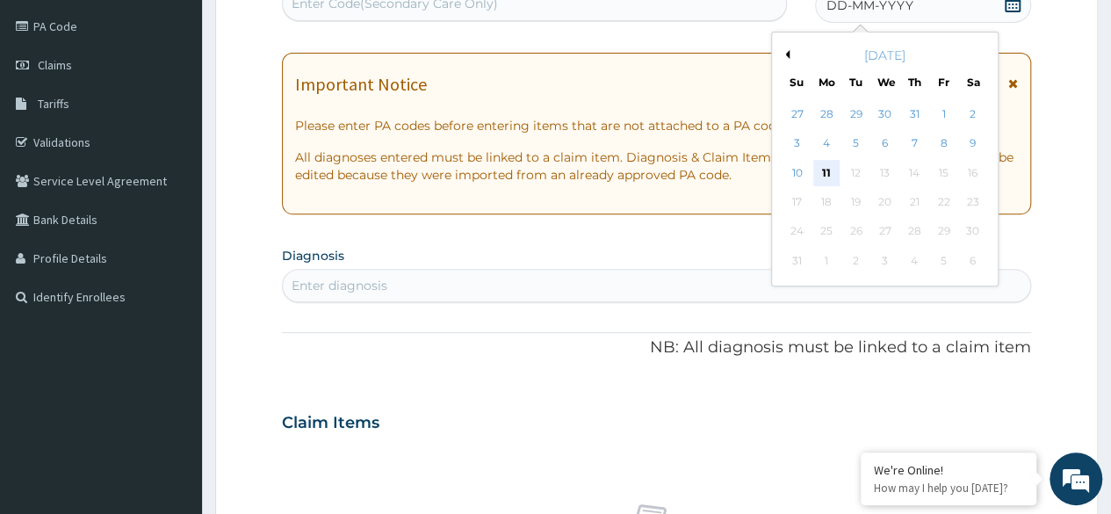
click at [827, 177] on div "11" at bounding box center [826, 173] width 26 height 26
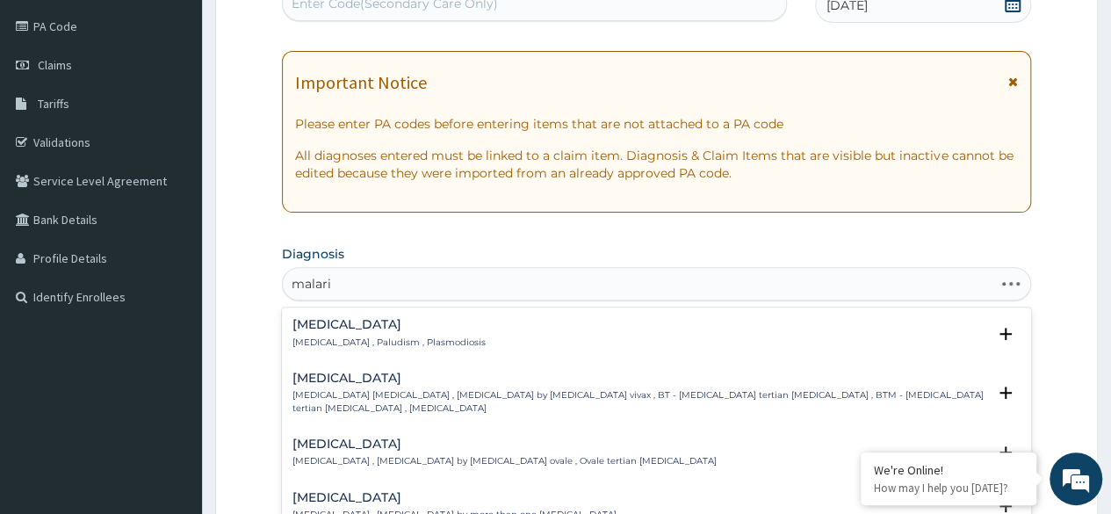
type input "malaria"
click at [647, 339] on div "Malaria Malaria , Paludism , Plasmodiosis" at bounding box center [656, 333] width 728 height 31
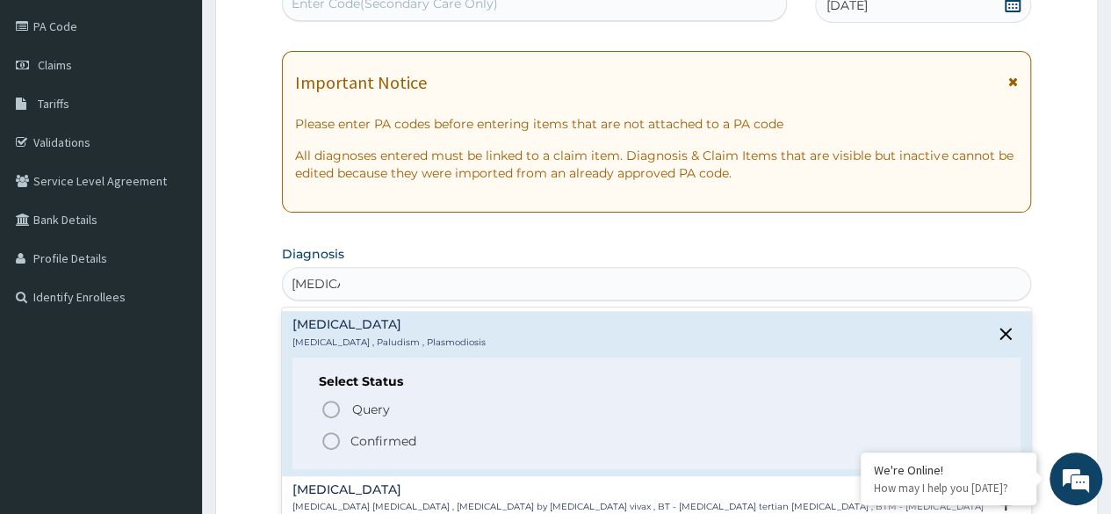
click at [443, 411] on p "Query Query covers suspected (?), Keep in view (kiv), Ruled out (r/o)" at bounding box center [547, 409] width 395 height 24
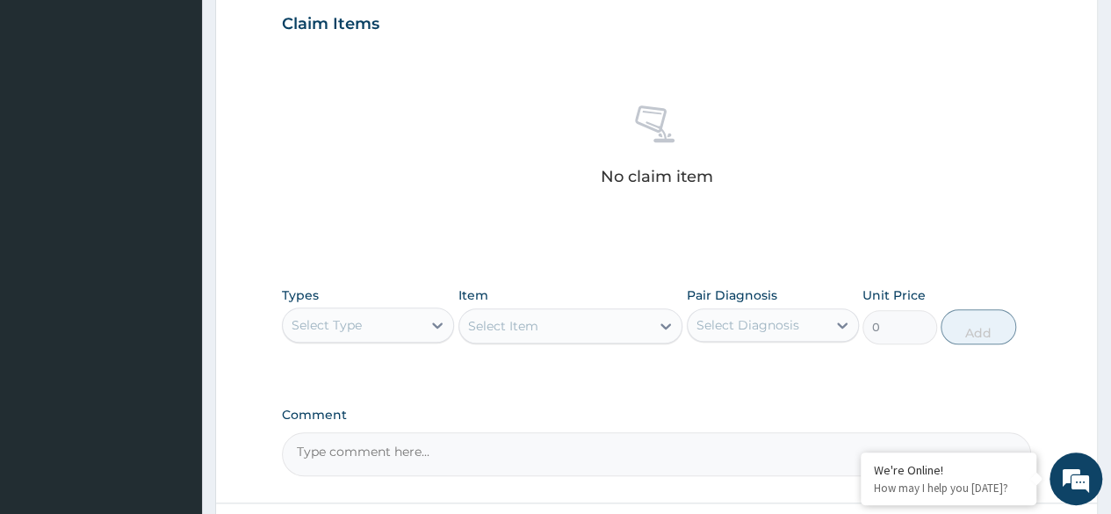
scroll to position [660, 0]
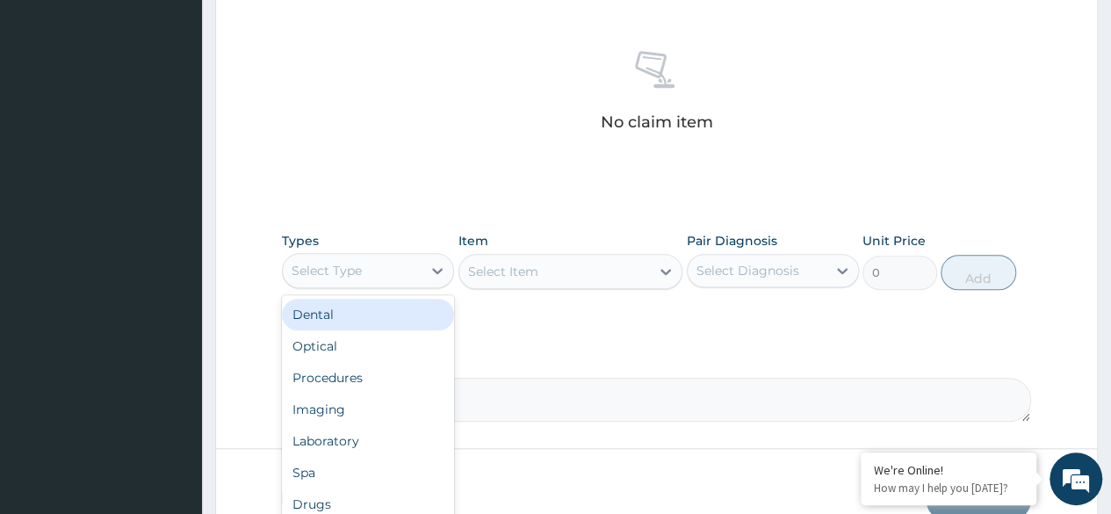
click at [386, 370] on div "Procedures" at bounding box center [368, 378] width 172 height 32
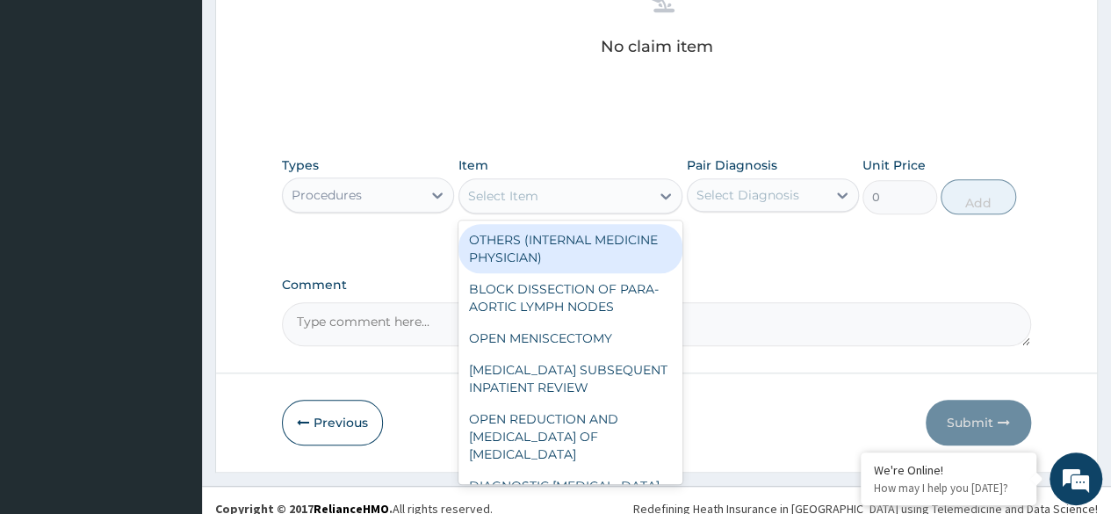
scroll to position [749, 0]
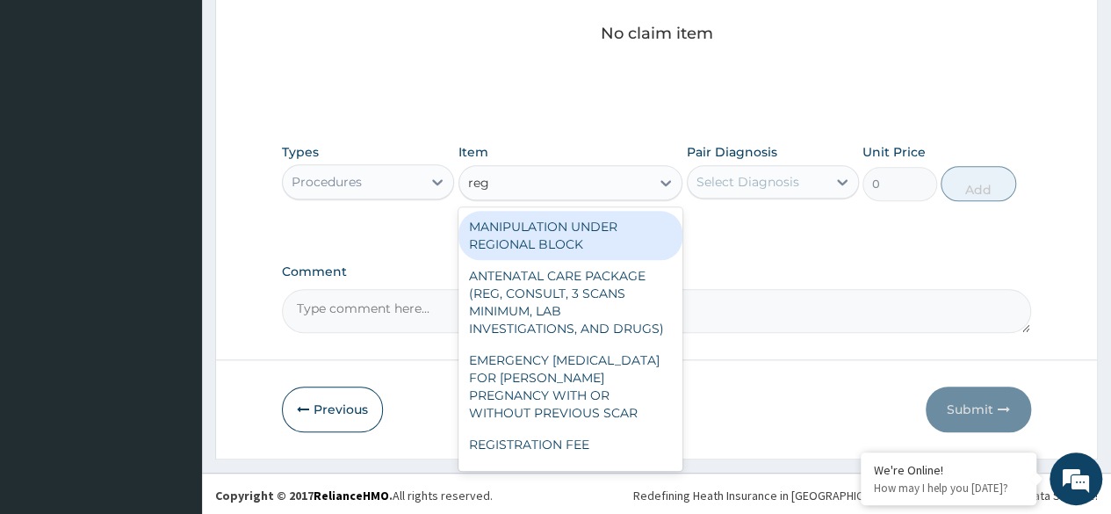
type input "regis"
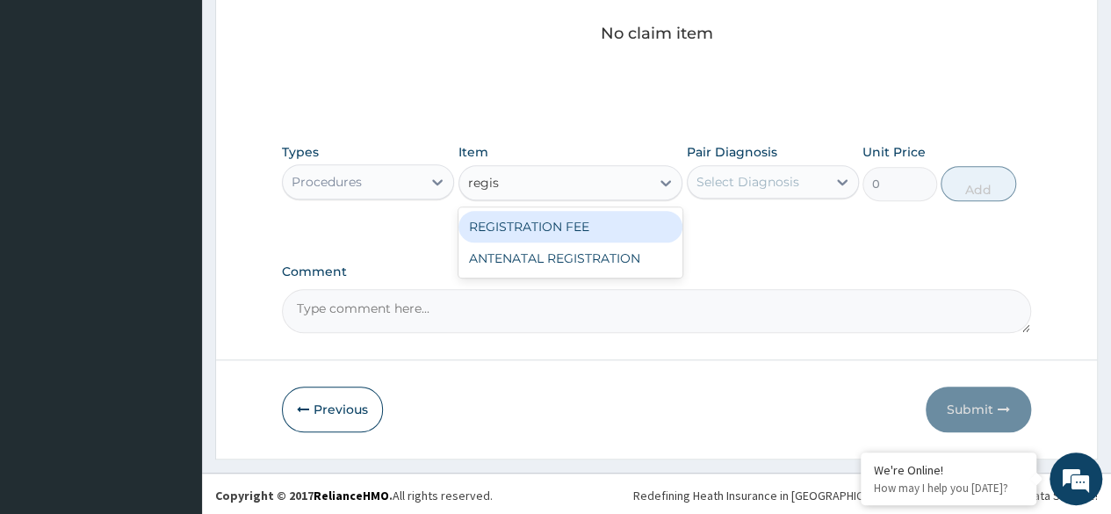
click at [655, 223] on div "REGISTRATION FEE" at bounding box center [570, 227] width 225 height 32
type input "2042.5"
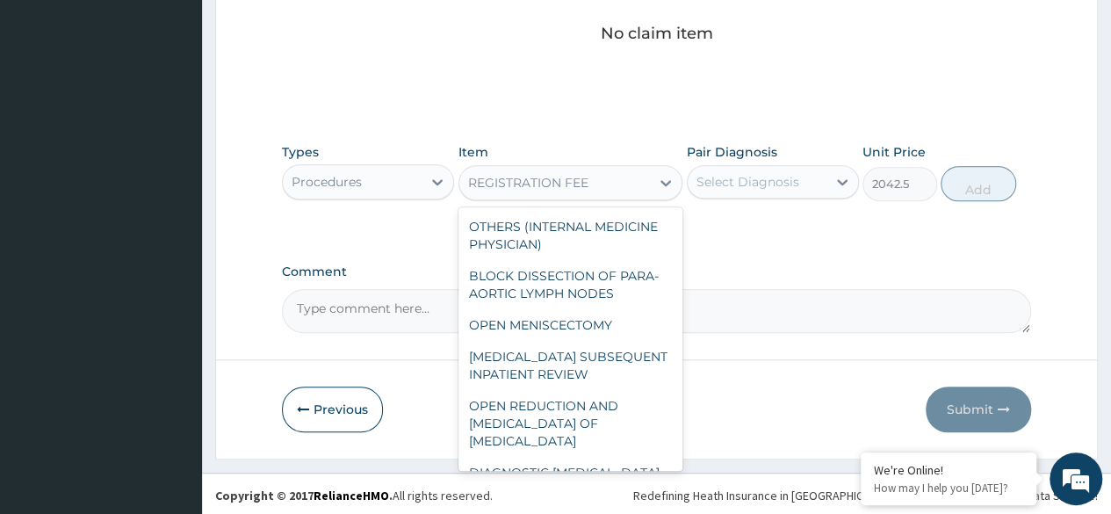
scroll to position [9793, 0]
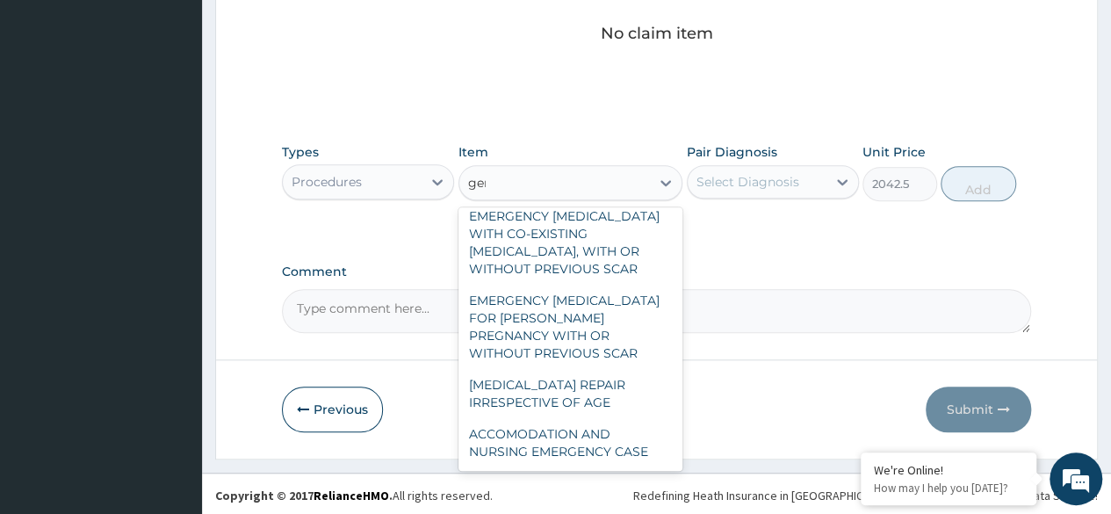
type input "gene"
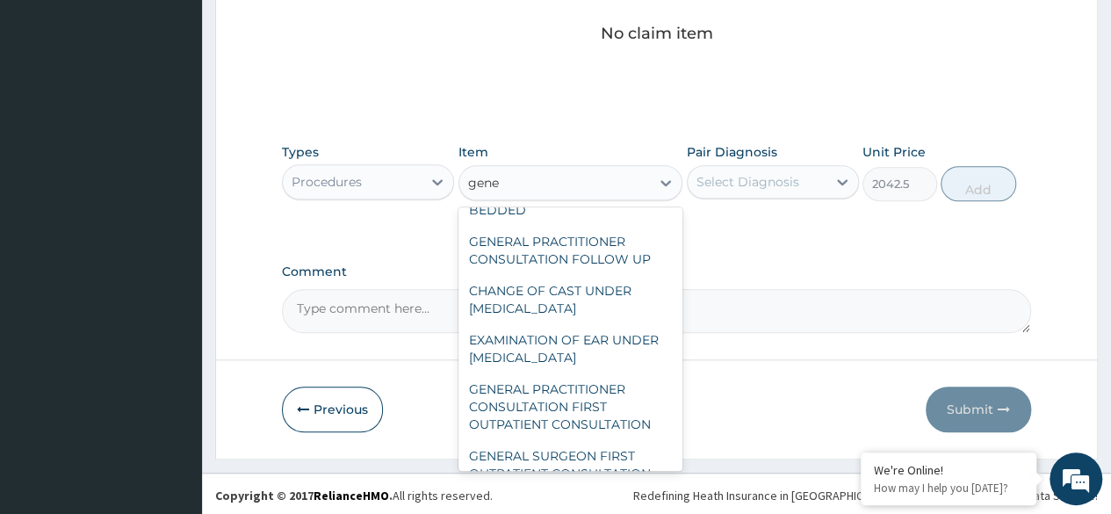
scroll to position [268, 0]
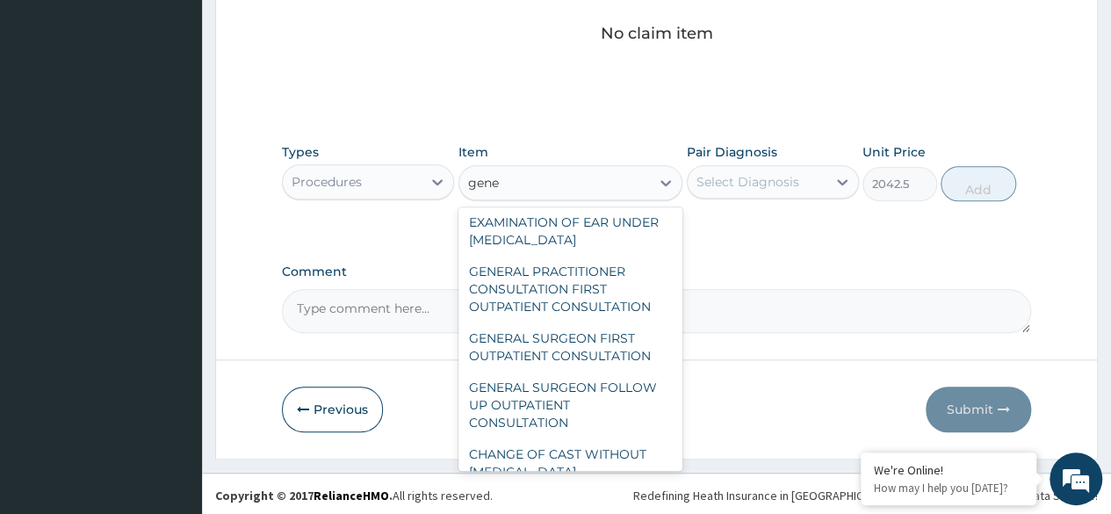
click at [617, 299] on div "GENERAL PRACTITIONER CONSULTATION FIRST OUTPATIENT CONSULTATION" at bounding box center [570, 289] width 225 height 67
type input "3370.125"
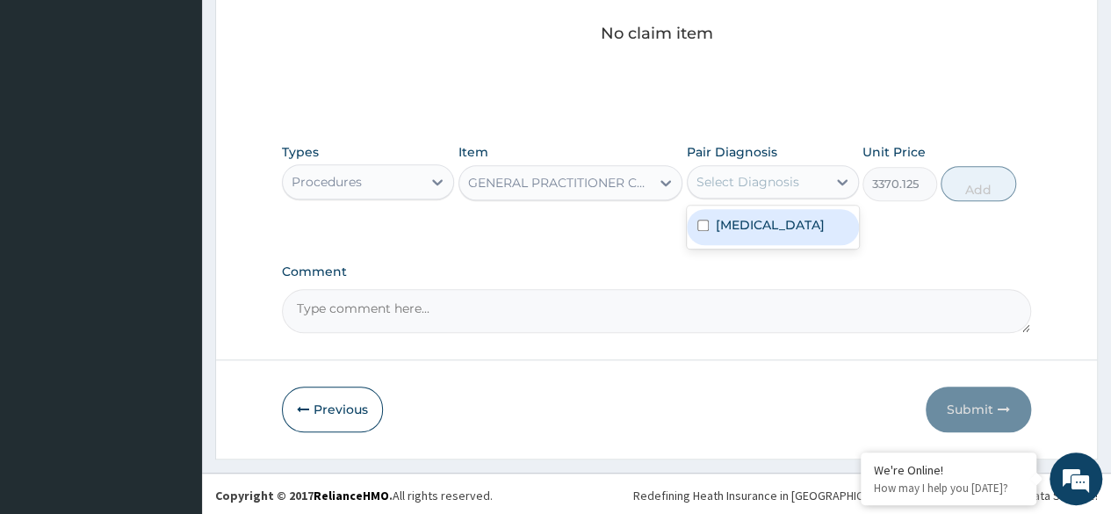
click at [796, 237] on div "Malaria" at bounding box center [773, 227] width 172 height 36
checkbox input "true"
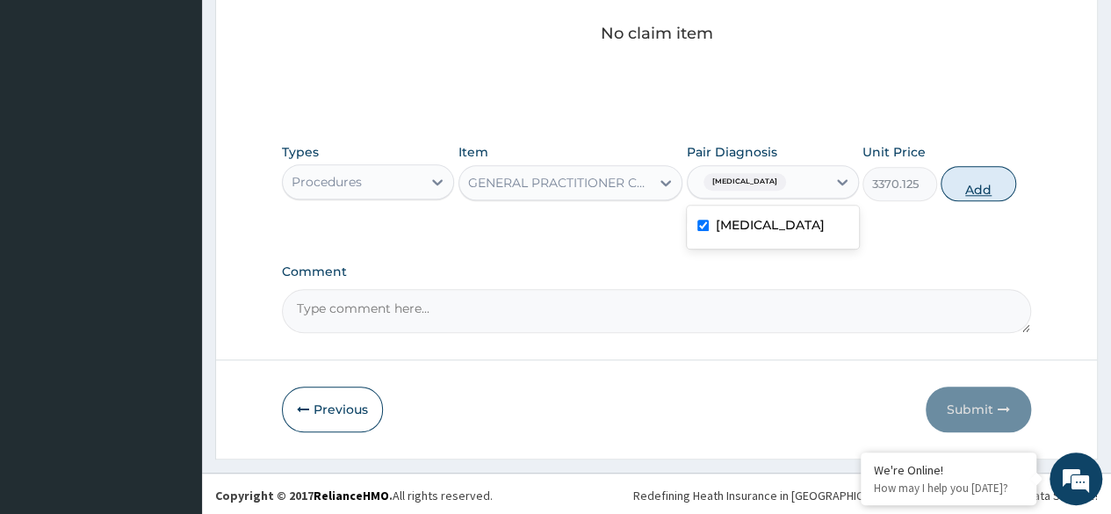
click at [977, 179] on button "Add" at bounding box center [977, 183] width 75 height 35
type input "0"
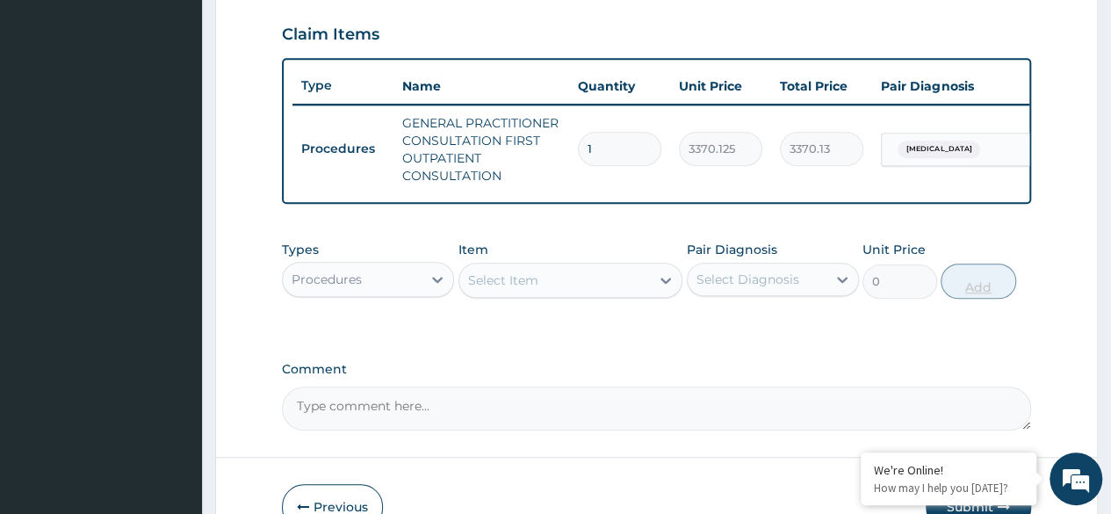
scroll to position [706, 0]
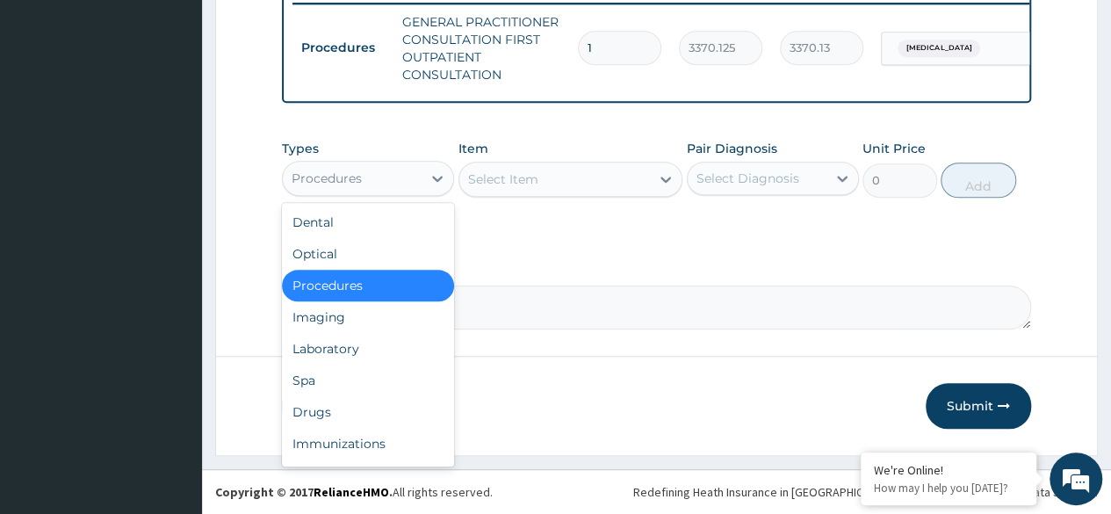
click at [393, 356] on div "Laboratory" at bounding box center [368, 349] width 172 height 32
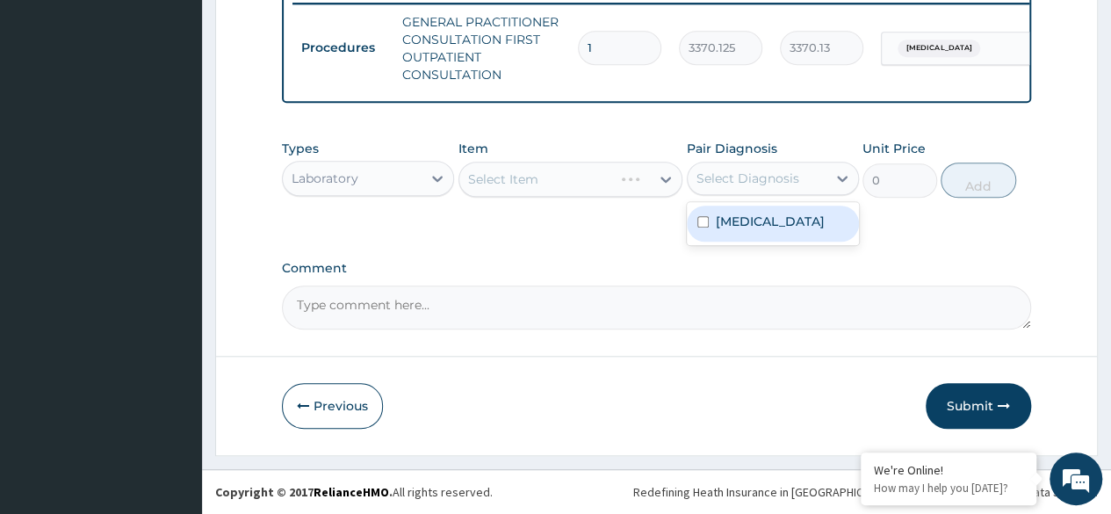
click at [830, 234] on div "Malaria" at bounding box center [773, 223] width 172 height 36
checkbox input "true"
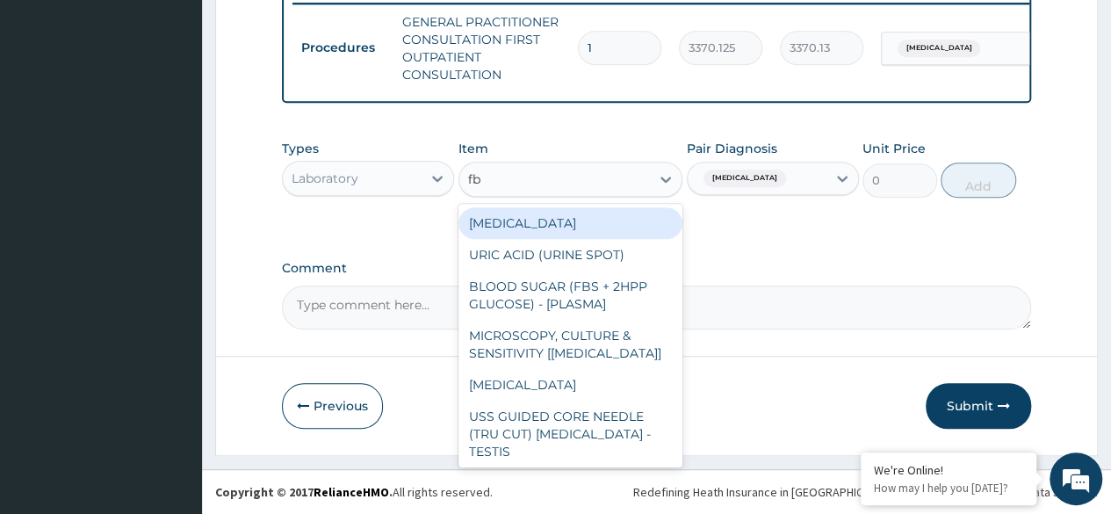
type input "fbc"
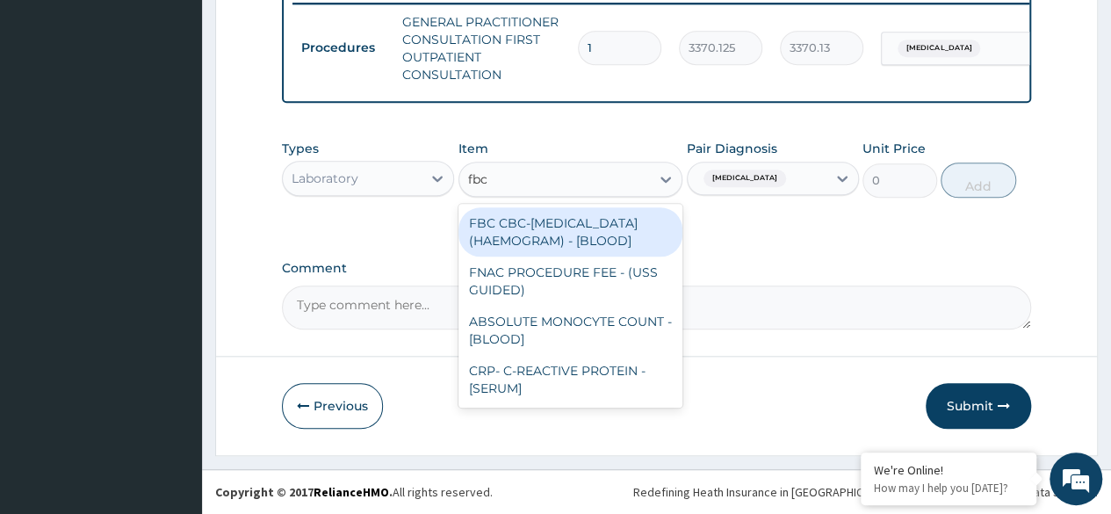
click at [606, 242] on div "FBC CBC-COMPLETE BLOOD COUNT (HAEMOGRAM) - [BLOOD]" at bounding box center [570, 231] width 225 height 49
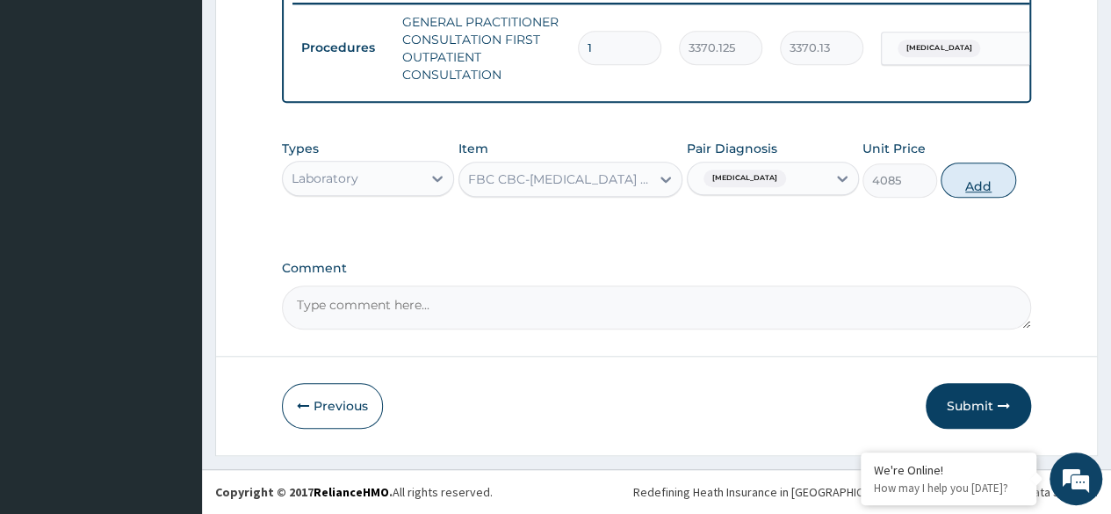
click at [980, 179] on button "Add" at bounding box center [977, 179] width 75 height 35
type input "0"
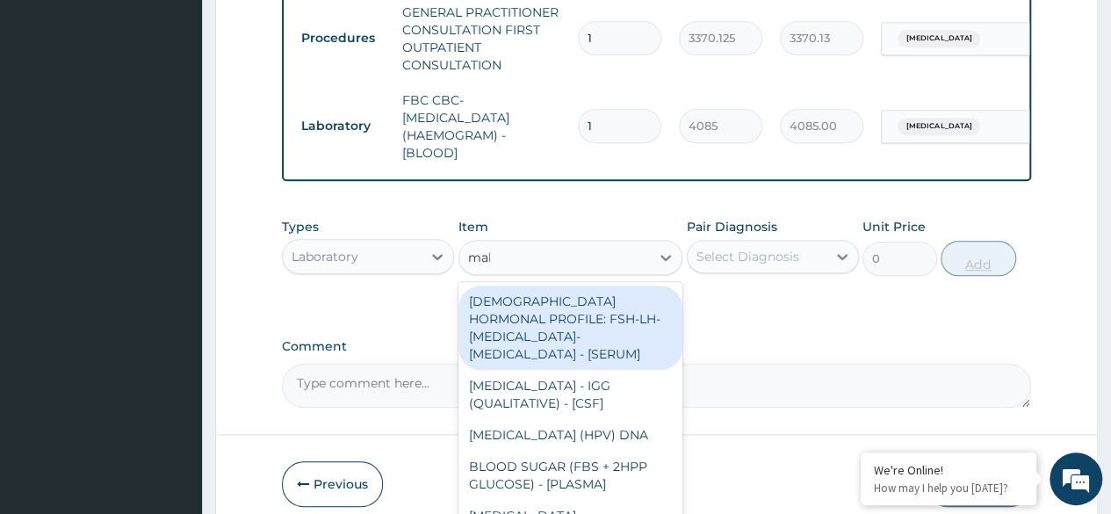
type input "mala"
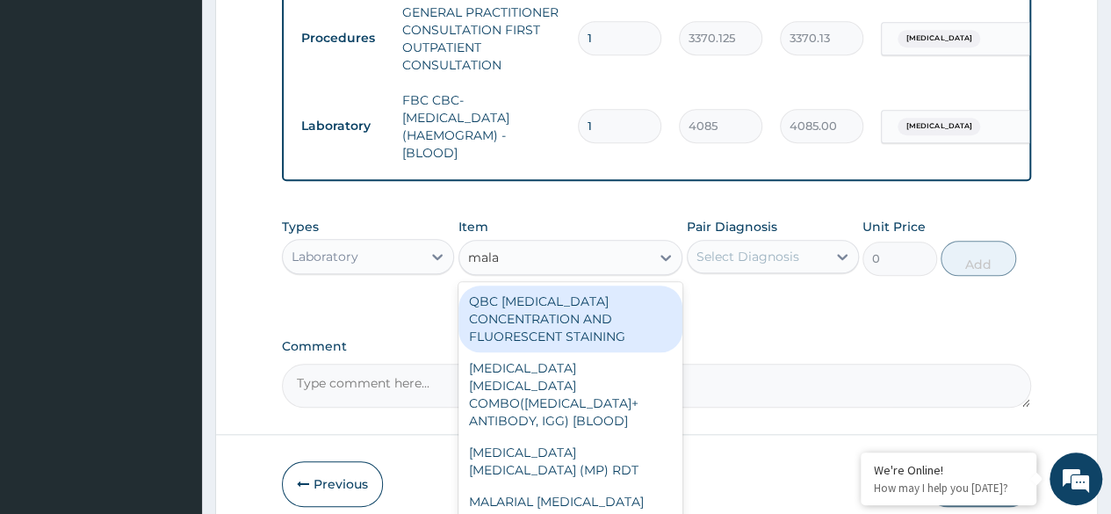
click at [655, 451] on div "MALARIA PARASITE (MP) RDT" at bounding box center [570, 460] width 225 height 49
type input "1531.875"
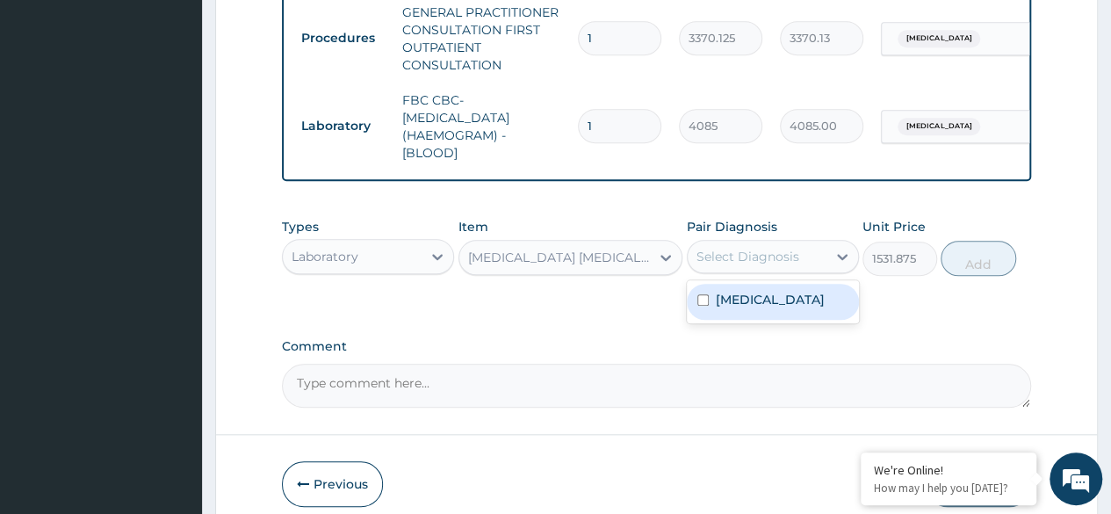
click at [808, 315] on div "Malaria" at bounding box center [773, 302] width 172 height 36
checkbox input "true"
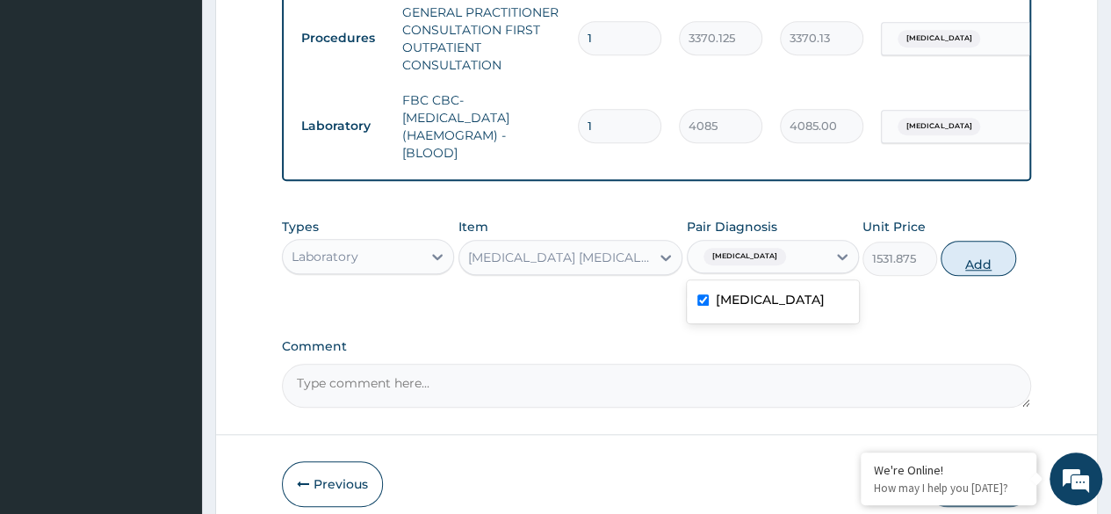
click at [969, 267] on button "Add" at bounding box center [977, 258] width 75 height 35
type input "0"
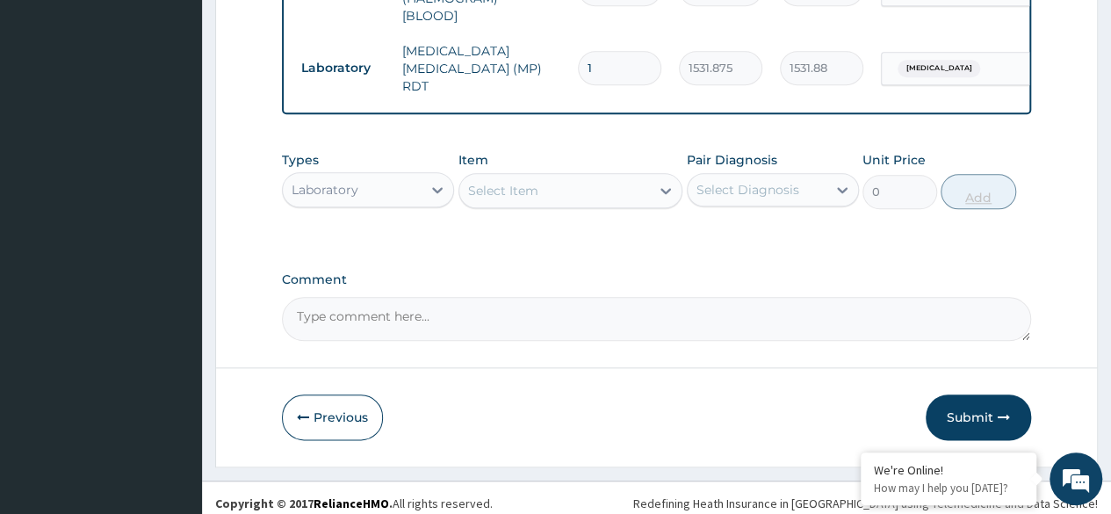
scroll to position [855, 0]
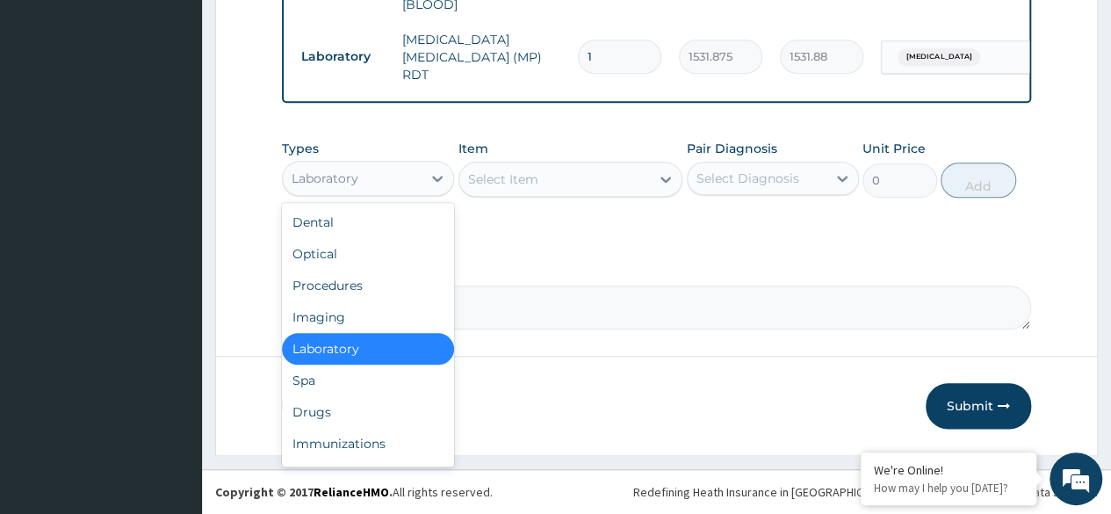
click at [371, 415] on div "Drugs" at bounding box center [368, 412] width 172 height 32
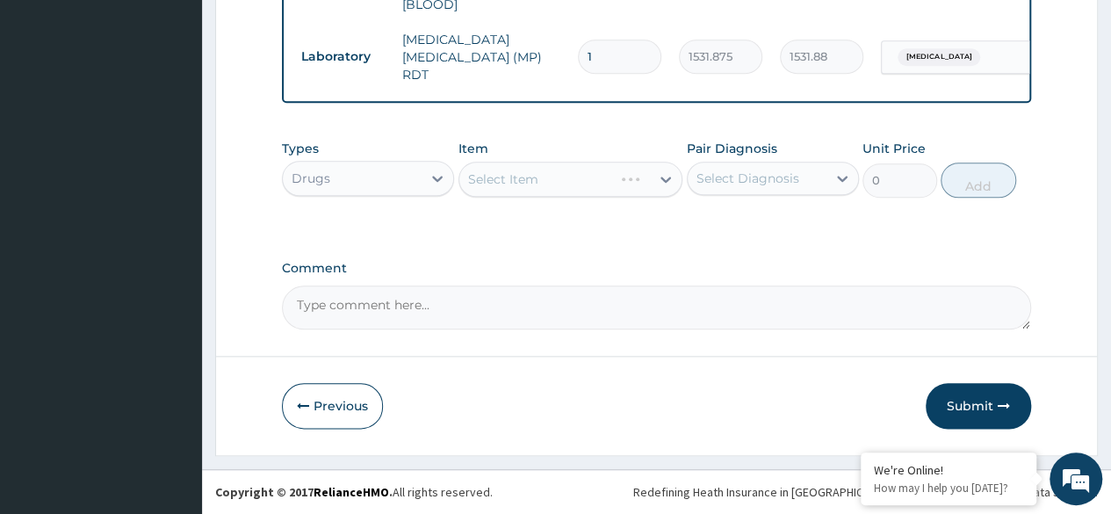
click at [627, 170] on div "Select Item" at bounding box center [570, 179] width 225 height 35
click at [789, 229] on div "Malaria" at bounding box center [773, 223] width 172 height 36
checkbox input "true"
click at [603, 184] on div "Select Item" at bounding box center [570, 179] width 225 height 35
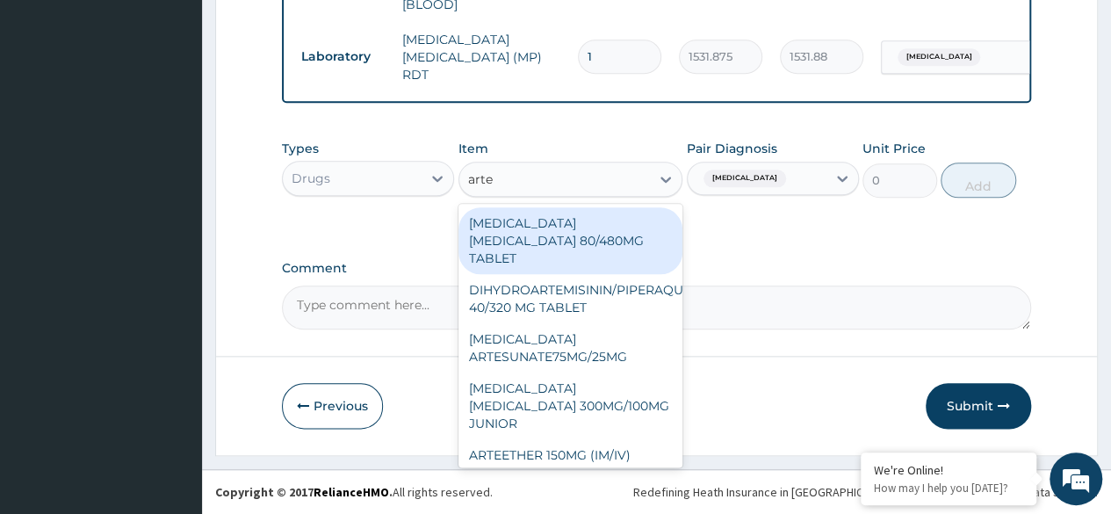
type input "artem"
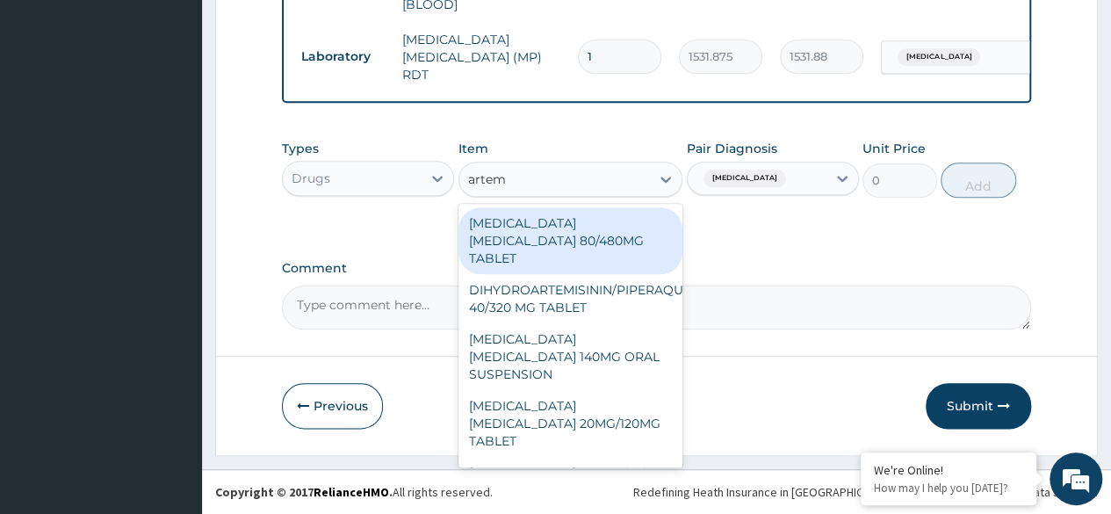
scroll to position [38, 0]
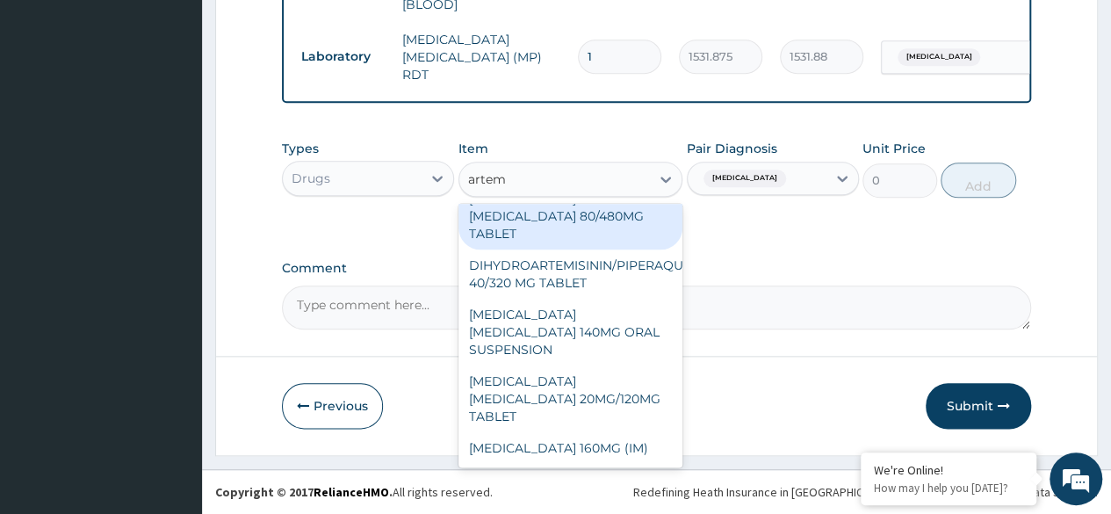
click at [611, 444] on div "ARTEMETHER 160MG (IM)" at bounding box center [570, 448] width 225 height 32
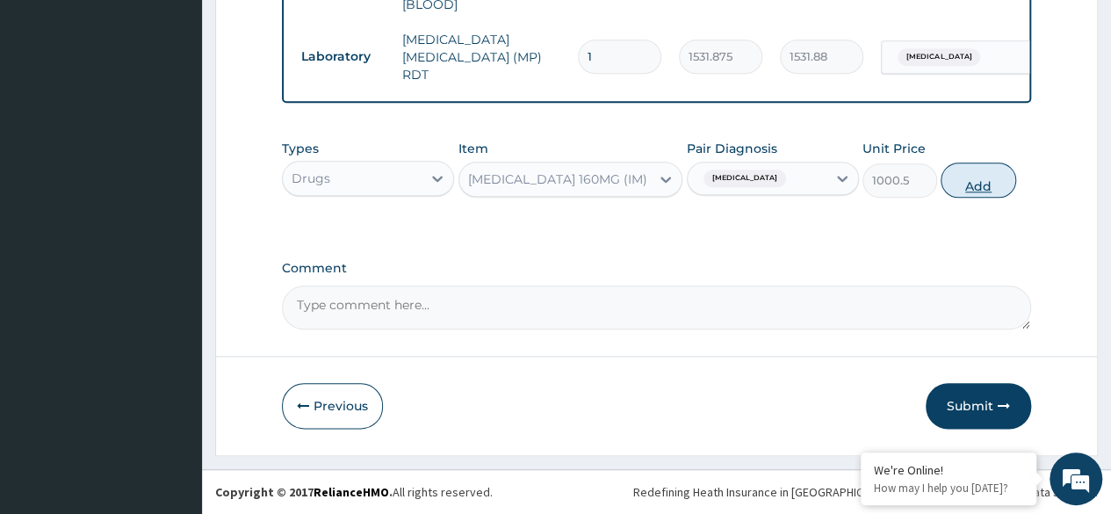
click at [977, 184] on button "Add" at bounding box center [977, 179] width 75 height 35
type input "0"
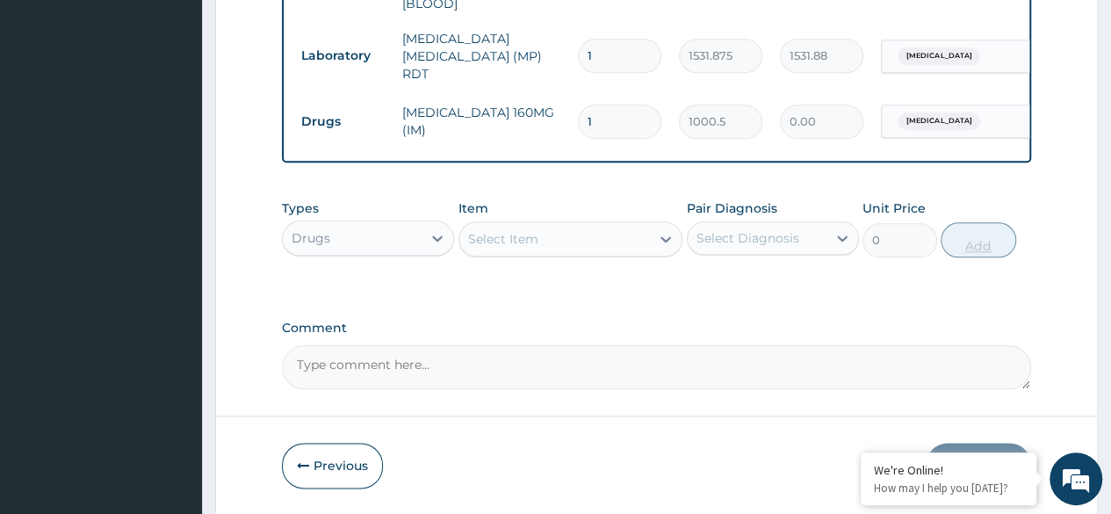
type input "0.00"
type input "3"
type input "3001.50"
type input "3"
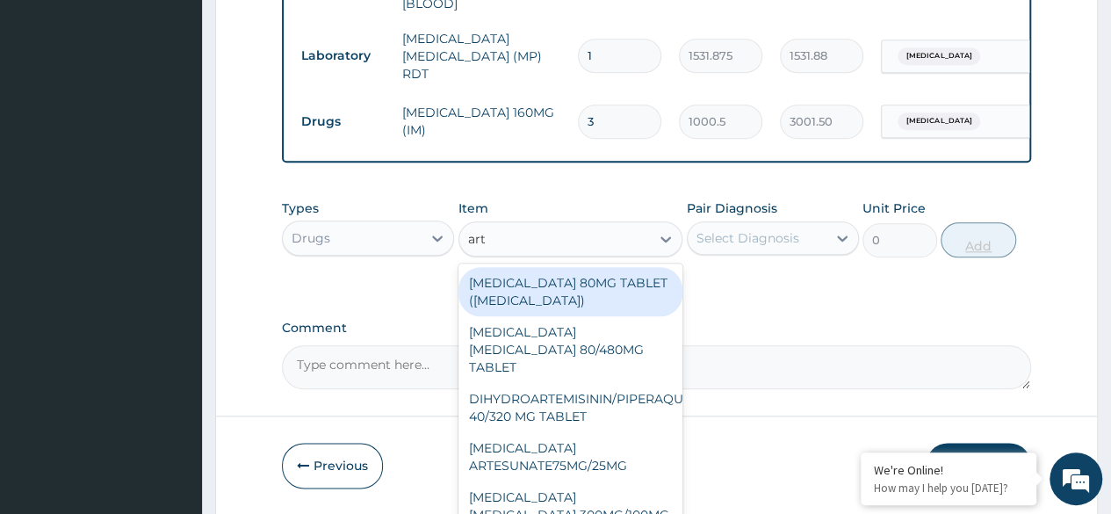
type input "arte"
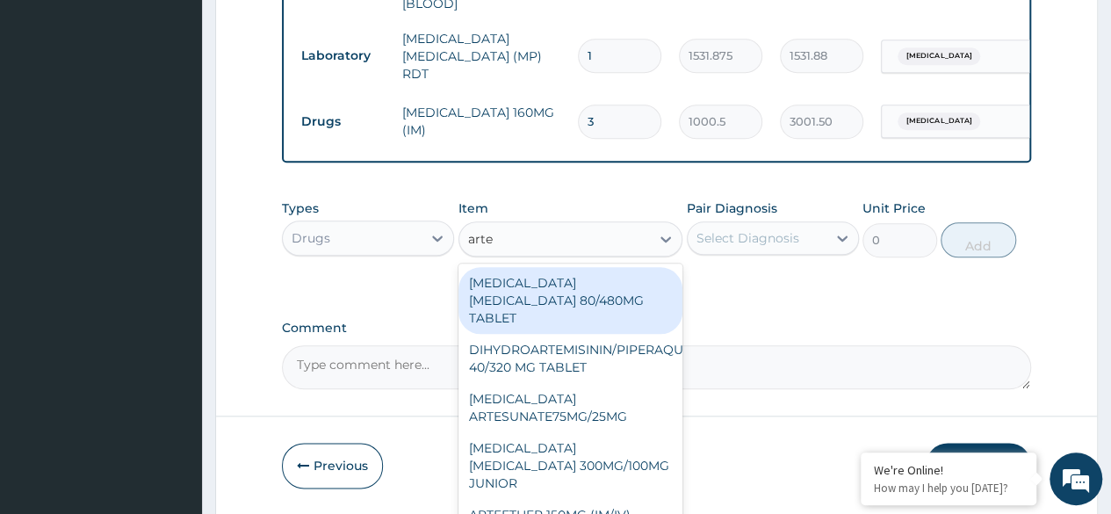
click at [607, 307] on div "ARTEMETHER LUMEFANTRINE 80/480MG TABLET" at bounding box center [570, 300] width 225 height 67
type input "450"
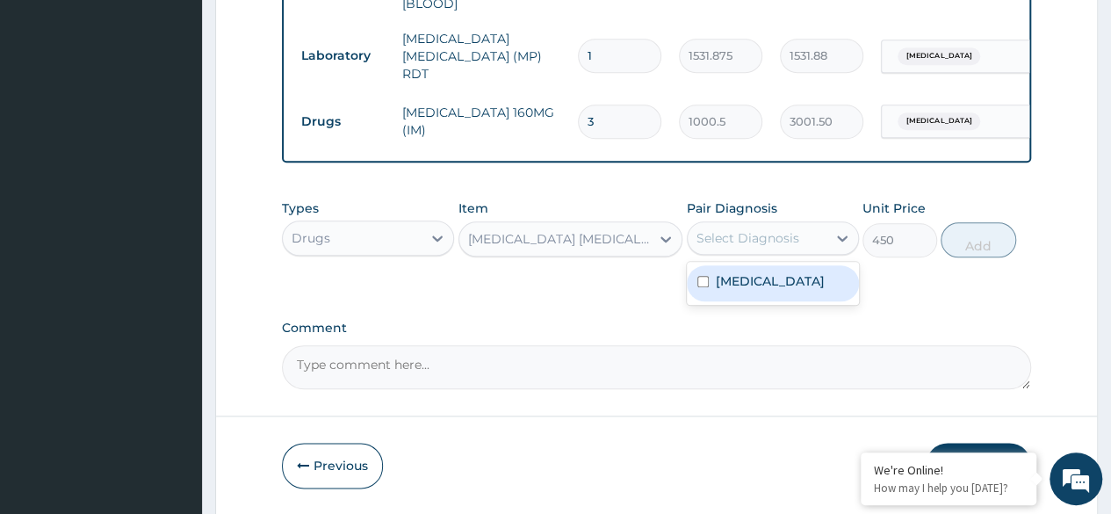
click at [801, 288] on div "Malaria" at bounding box center [773, 283] width 172 height 36
checkbox input "true"
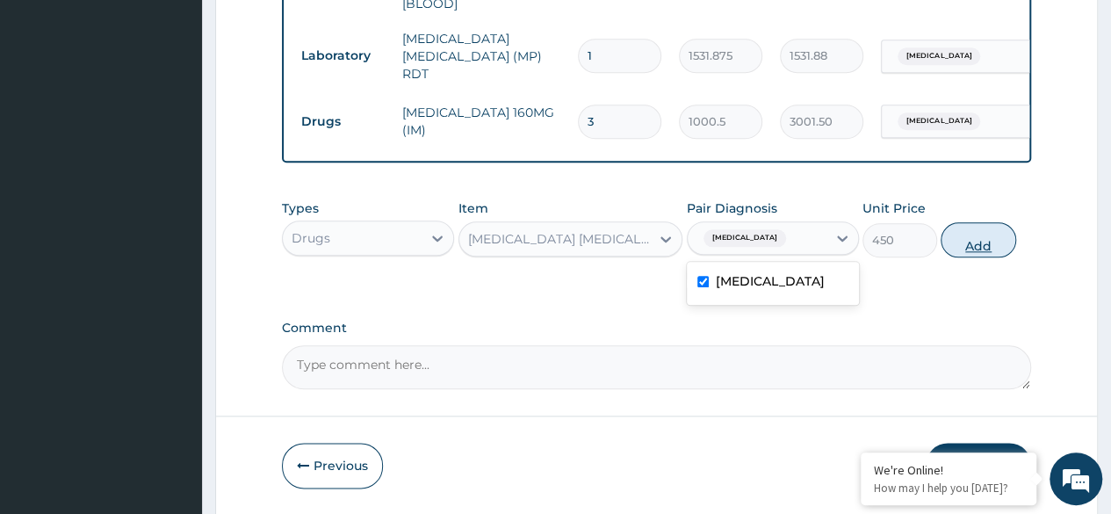
click at [982, 248] on button "Add" at bounding box center [977, 239] width 75 height 35
type input "0"
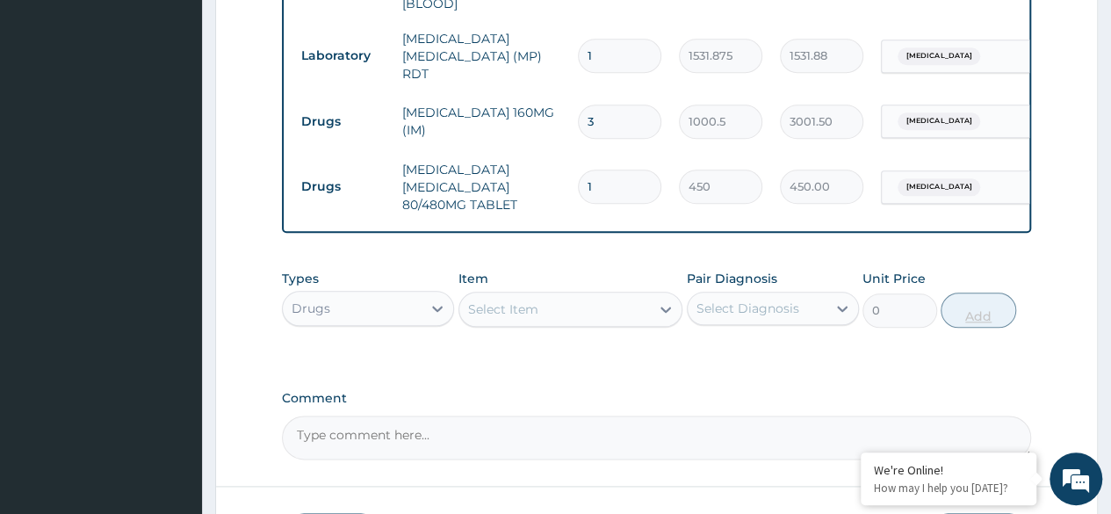
type input "0.00"
type input "6"
type input "2700.00"
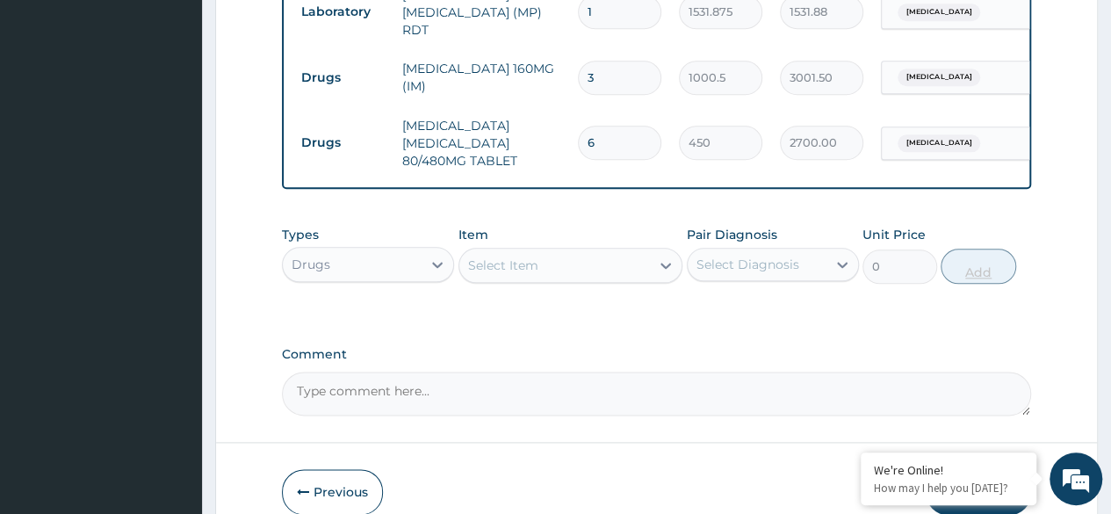
scroll to position [986, 0]
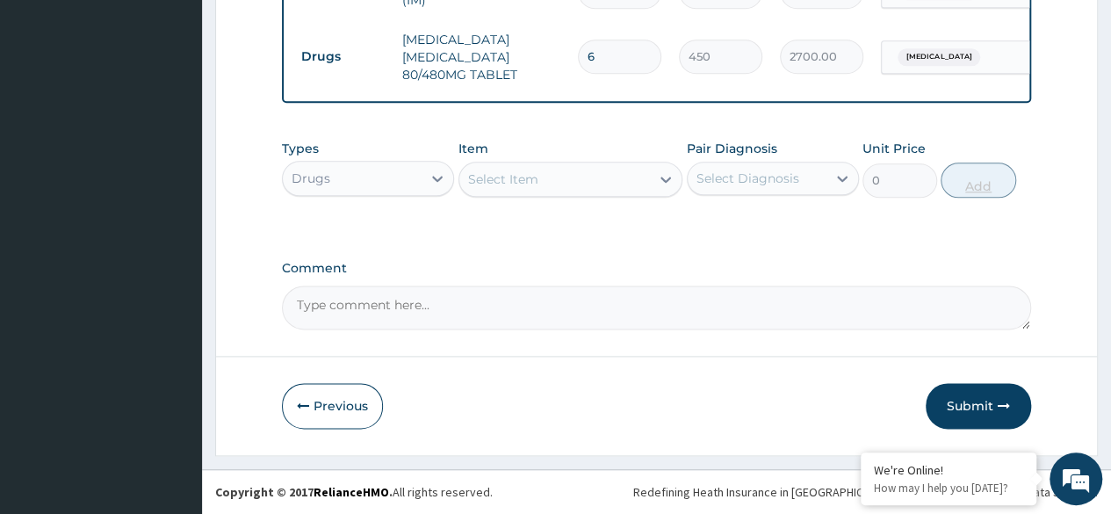
type input "6"
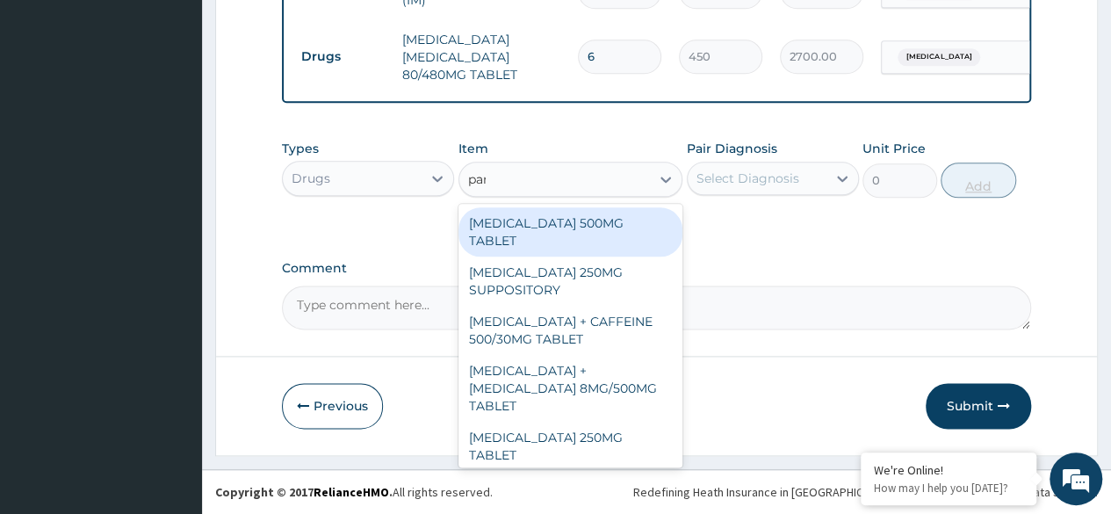
type input "para"
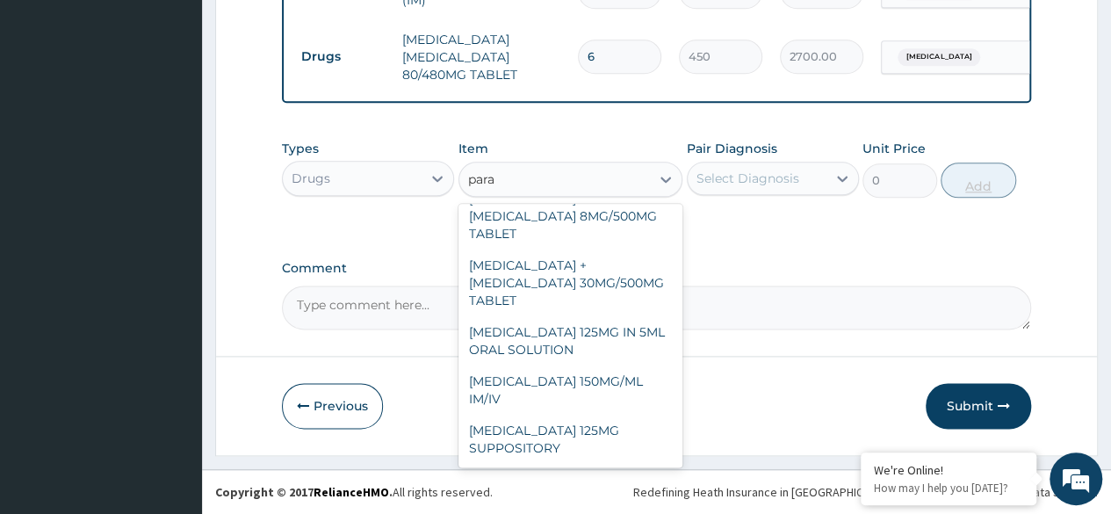
scroll to position [199, 0]
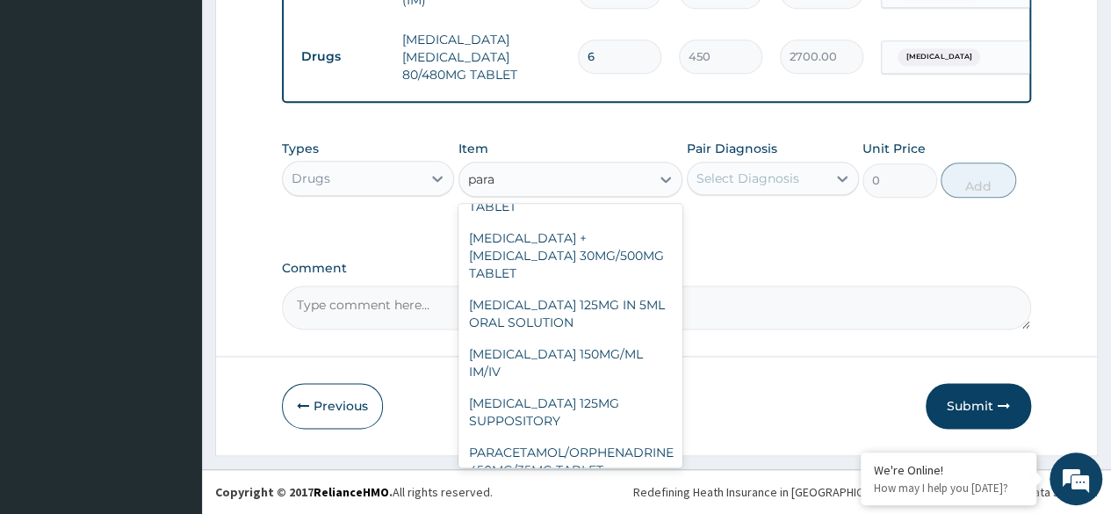
click at [611, 338] on div "PARACETAMOL 150MG/ML IM/IV" at bounding box center [570, 362] width 225 height 49
type input "300"
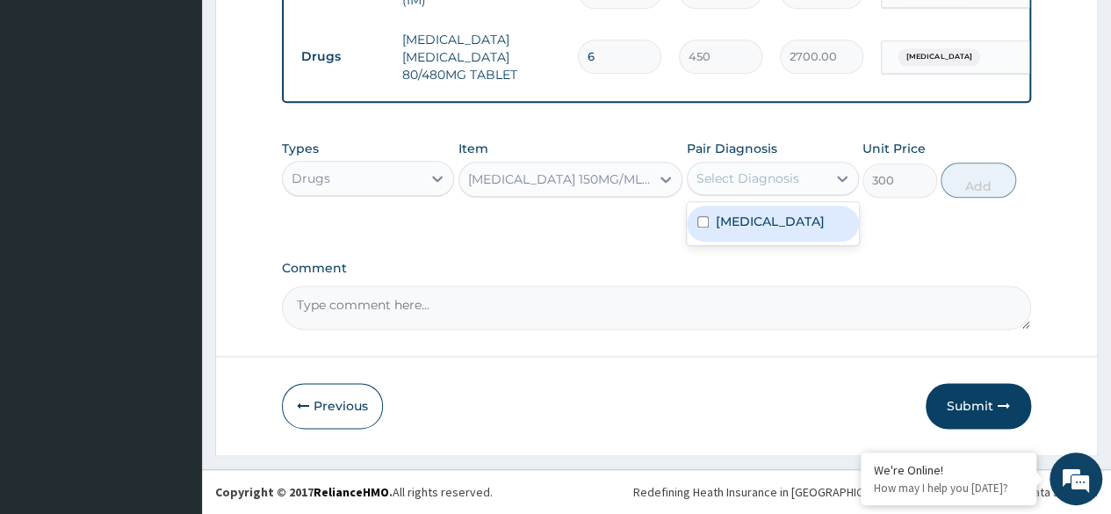
click at [783, 235] on div "Malaria" at bounding box center [773, 223] width 172 height 36
checkbox input "true"
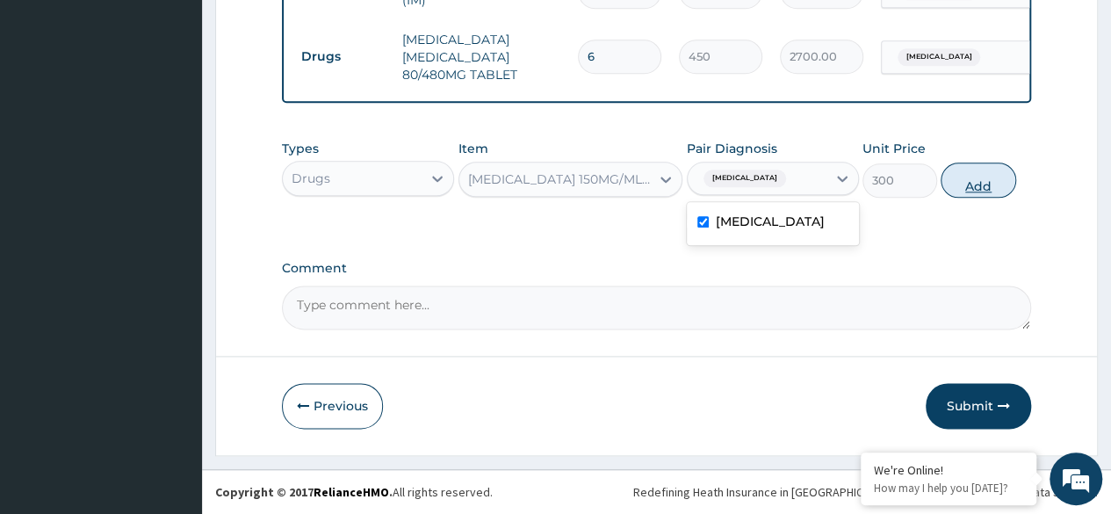
click at [992, 188] on button "Add" at bounding box center [977, 179] width 75 height 35
type input "0"
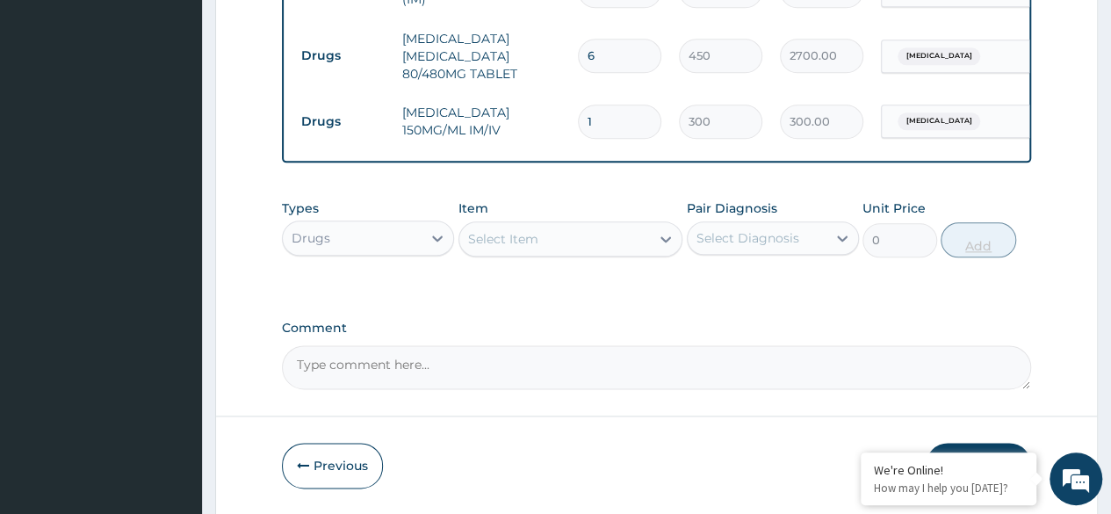
type input "0.00"
type input "4"
type input "1200.00"
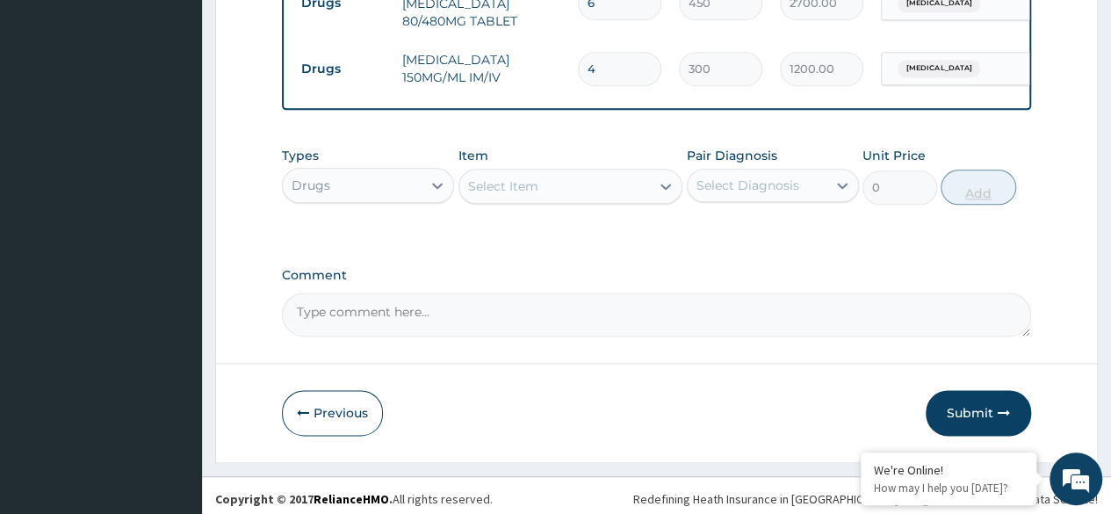
scroll to position [1047, 0]
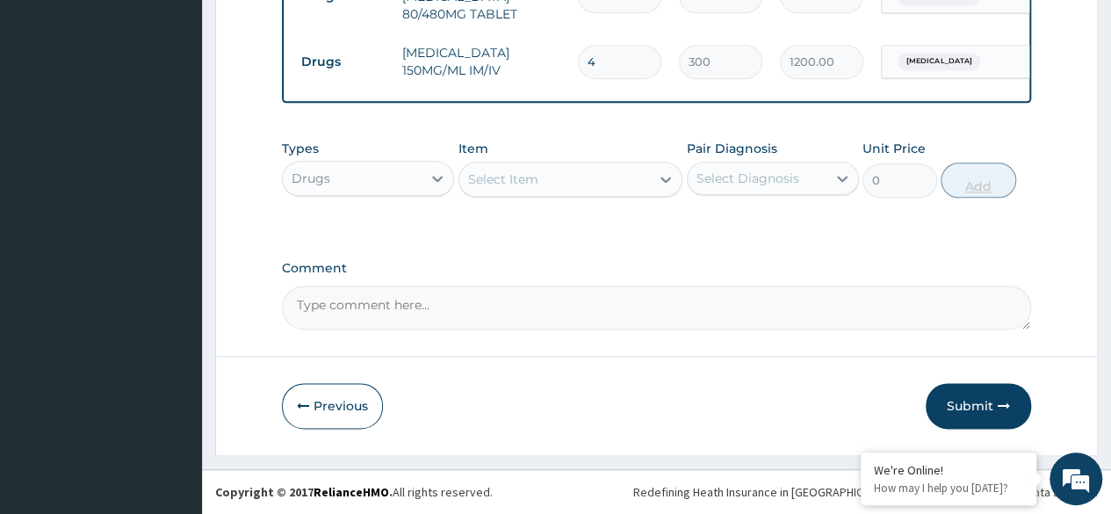
type input "4"
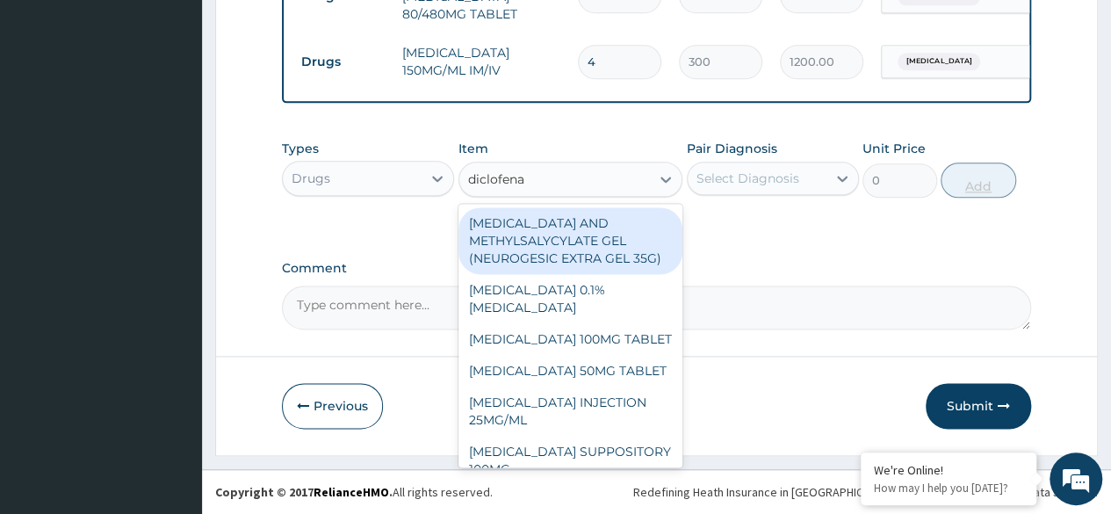
type input "diclofenac"
click at [635, 386] on div "DICLOFENAC 50MG TABLET" at bounding box center [570, 371] width 225 height 32
type input "80"
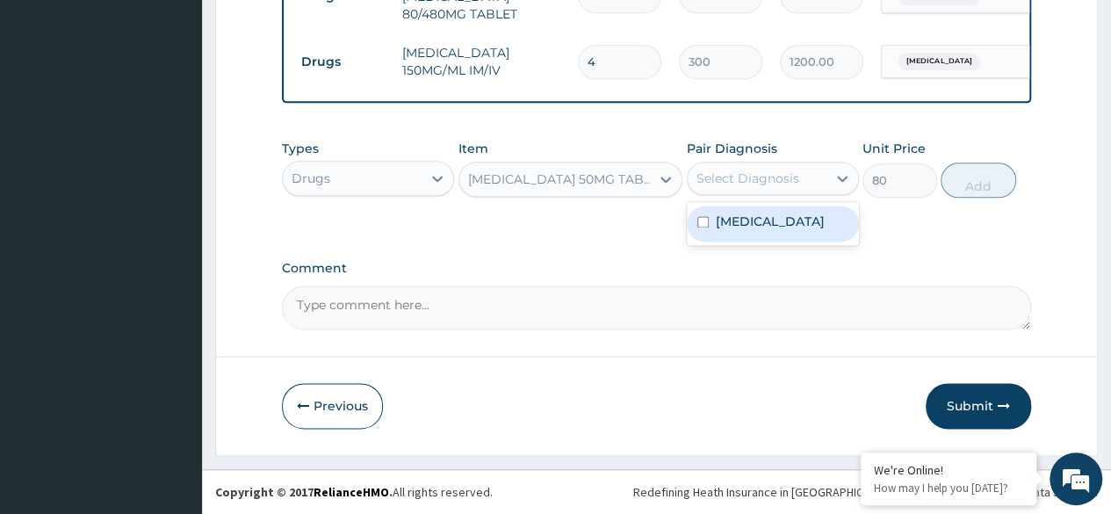
click at [799, 234] on div "Malaria" at bounding box center [773, 223] width 172 height 36
checkbox input "true"
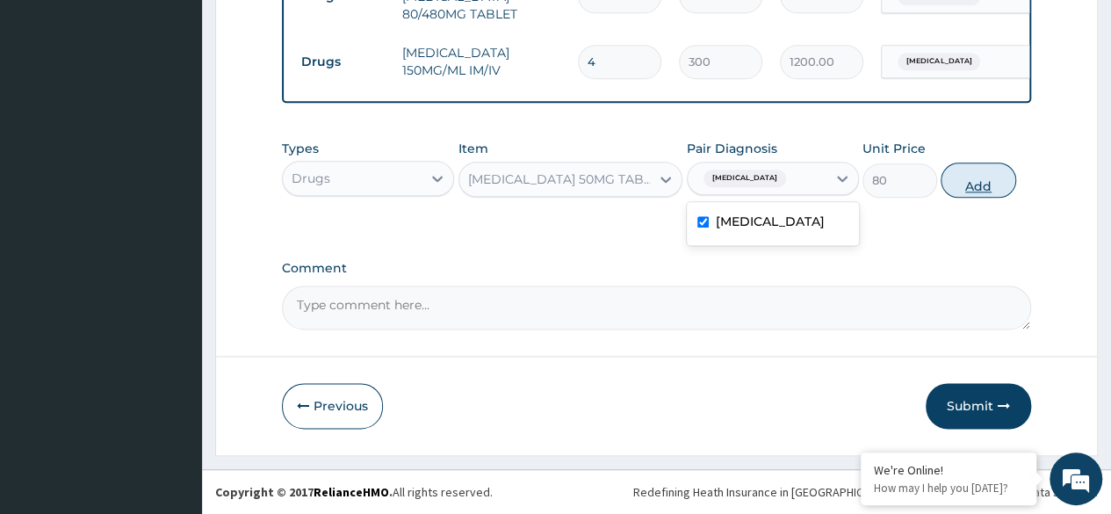
click at [985, 188] on button "Add" at bounding box center [977, 179] width 75 height 35
type input "0"
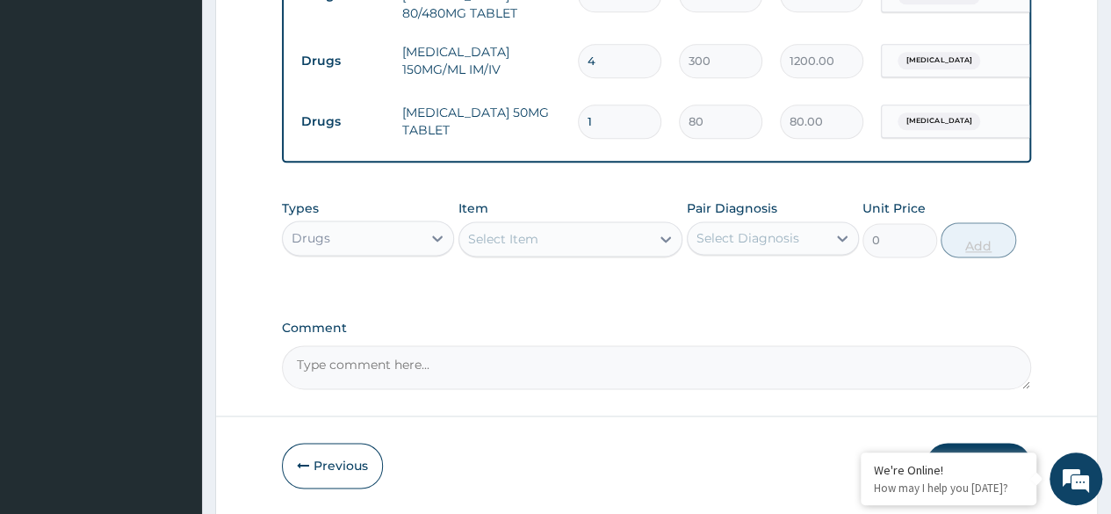
type input "12"
type input "960.00"
type input "12"
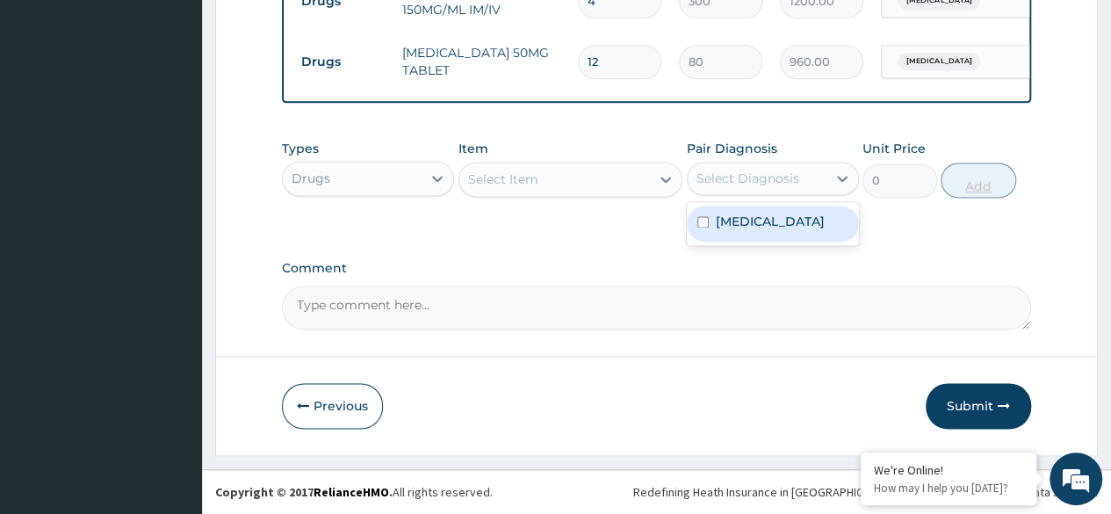
scroll to position [1066, 0]
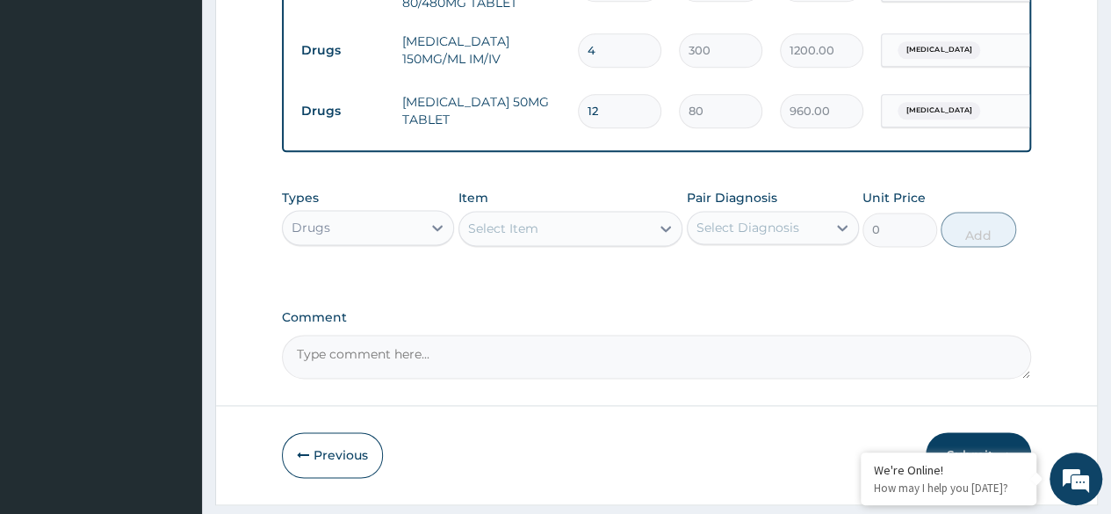
scroll to position [1108, 0]
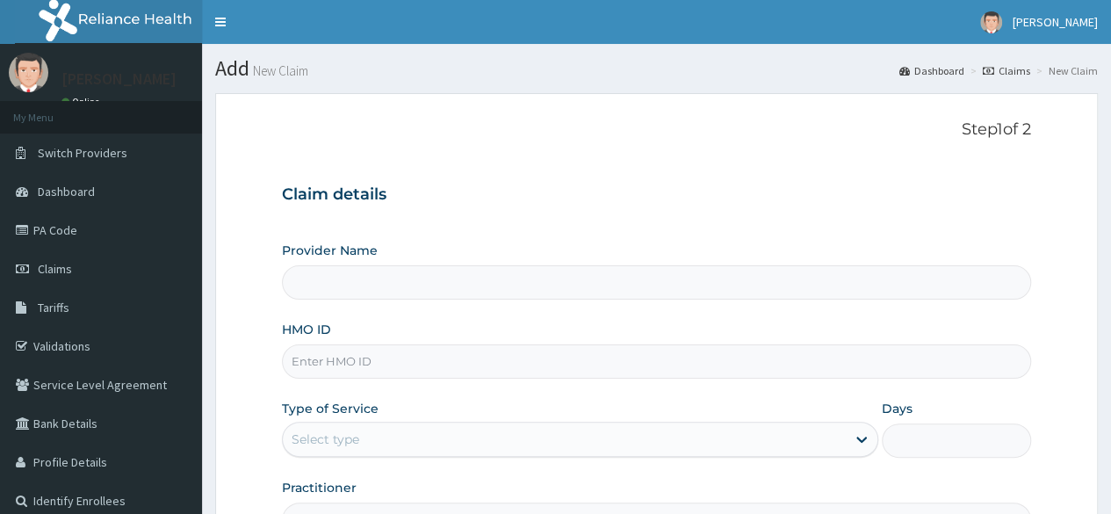
type input "Reliance Family Clinics (RFC)- Ejigbo"
